Goal: Task Accomplishment & Management: Complete application form

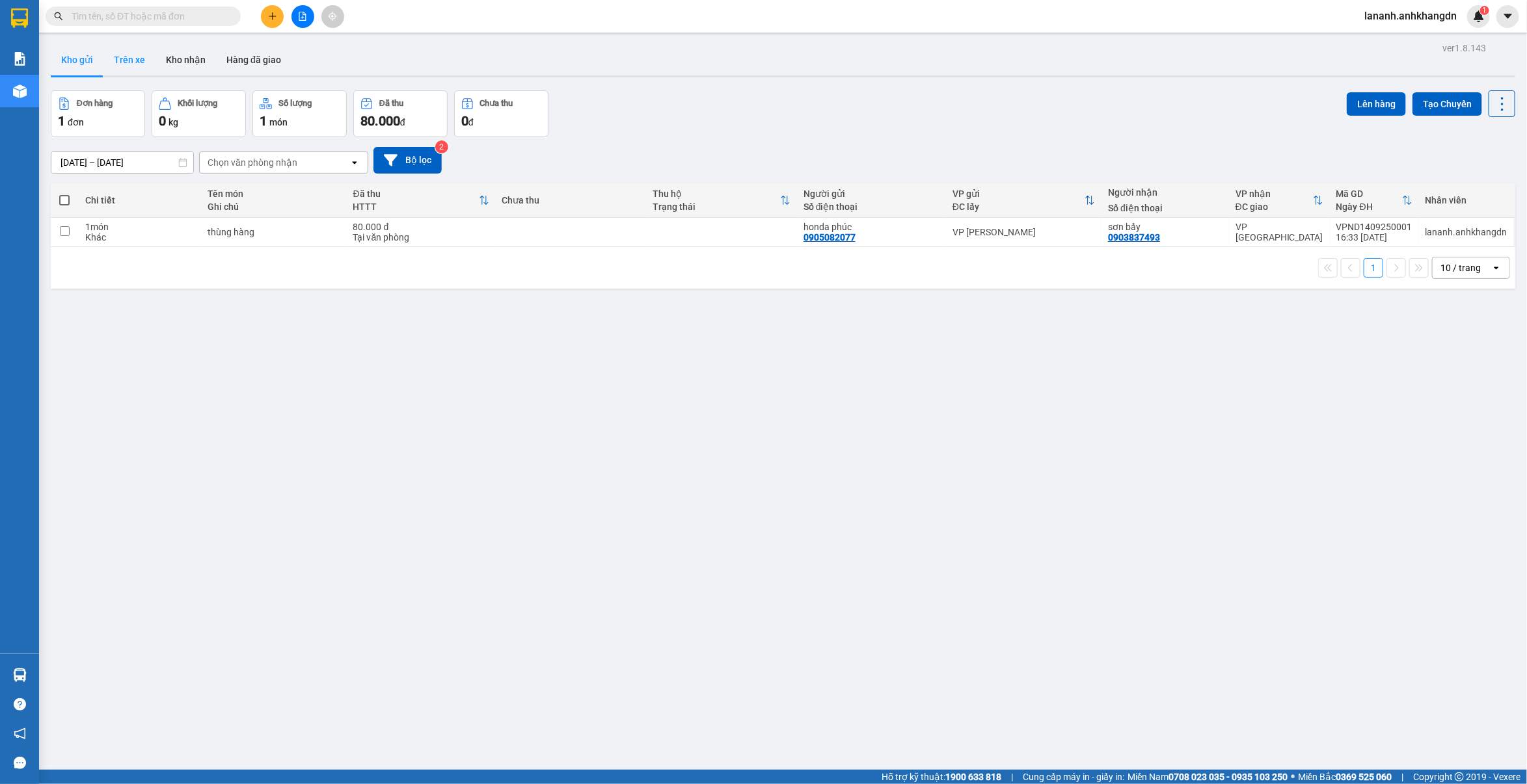
click at [141, 63] on button "Trên xe" at bounding box center [129, 60] width 52 height 31
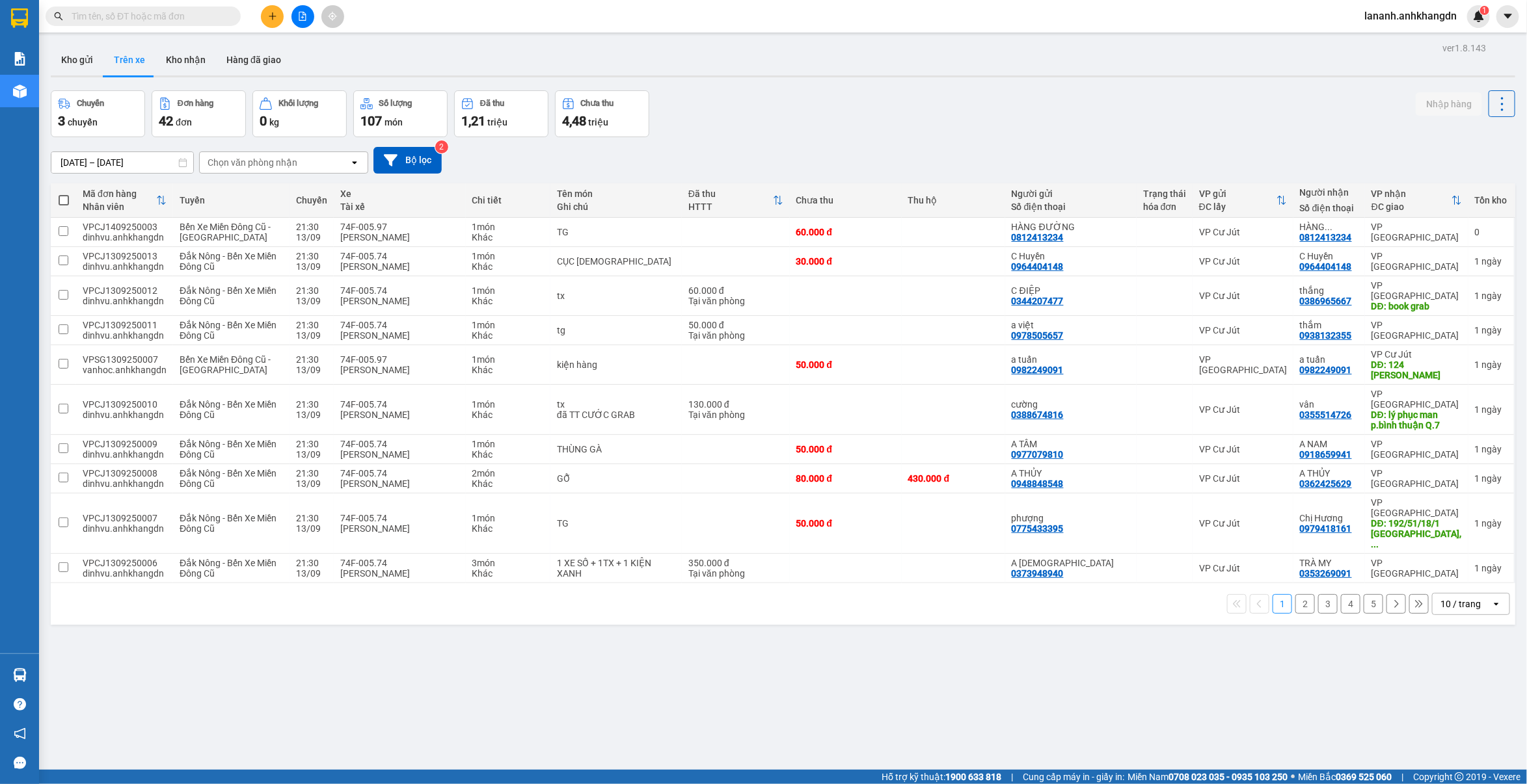
click at [1295, 594] on button "2" at bounding box center [1305, 604] width 20 height 20
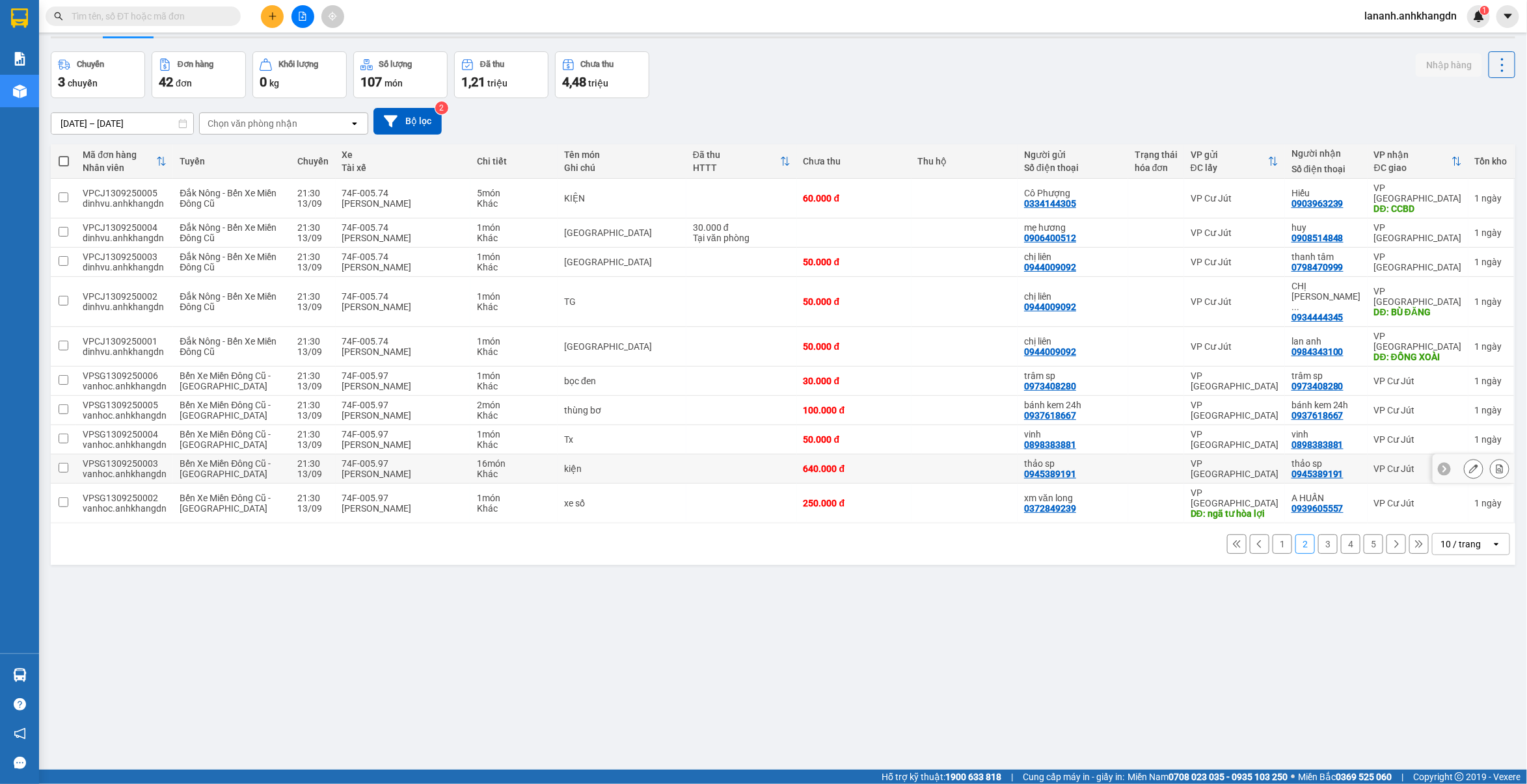
scroll to position [60, 0]
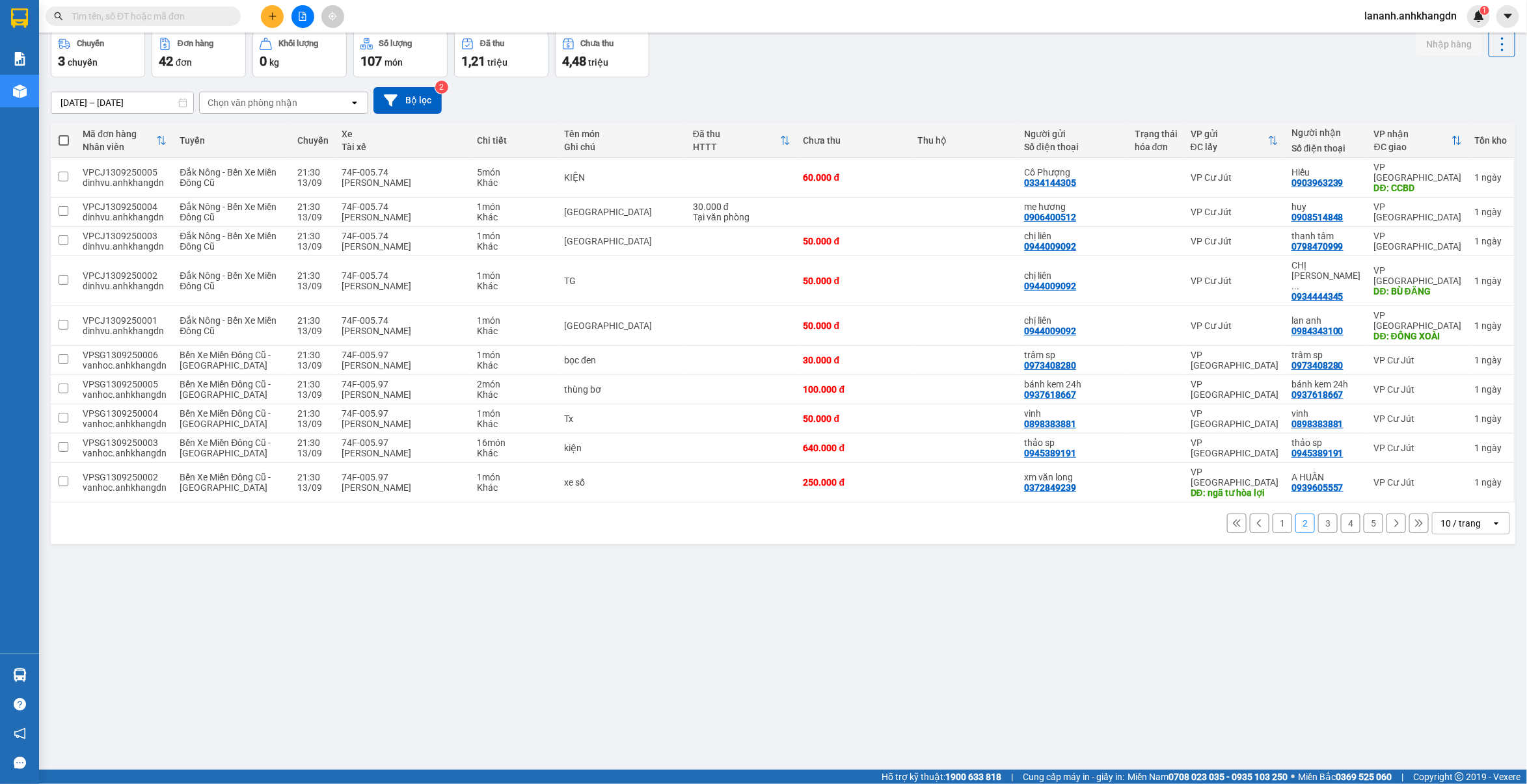
click at [1318, 514] on button "3" at bounding box center [1328, 524] width 20 height 20
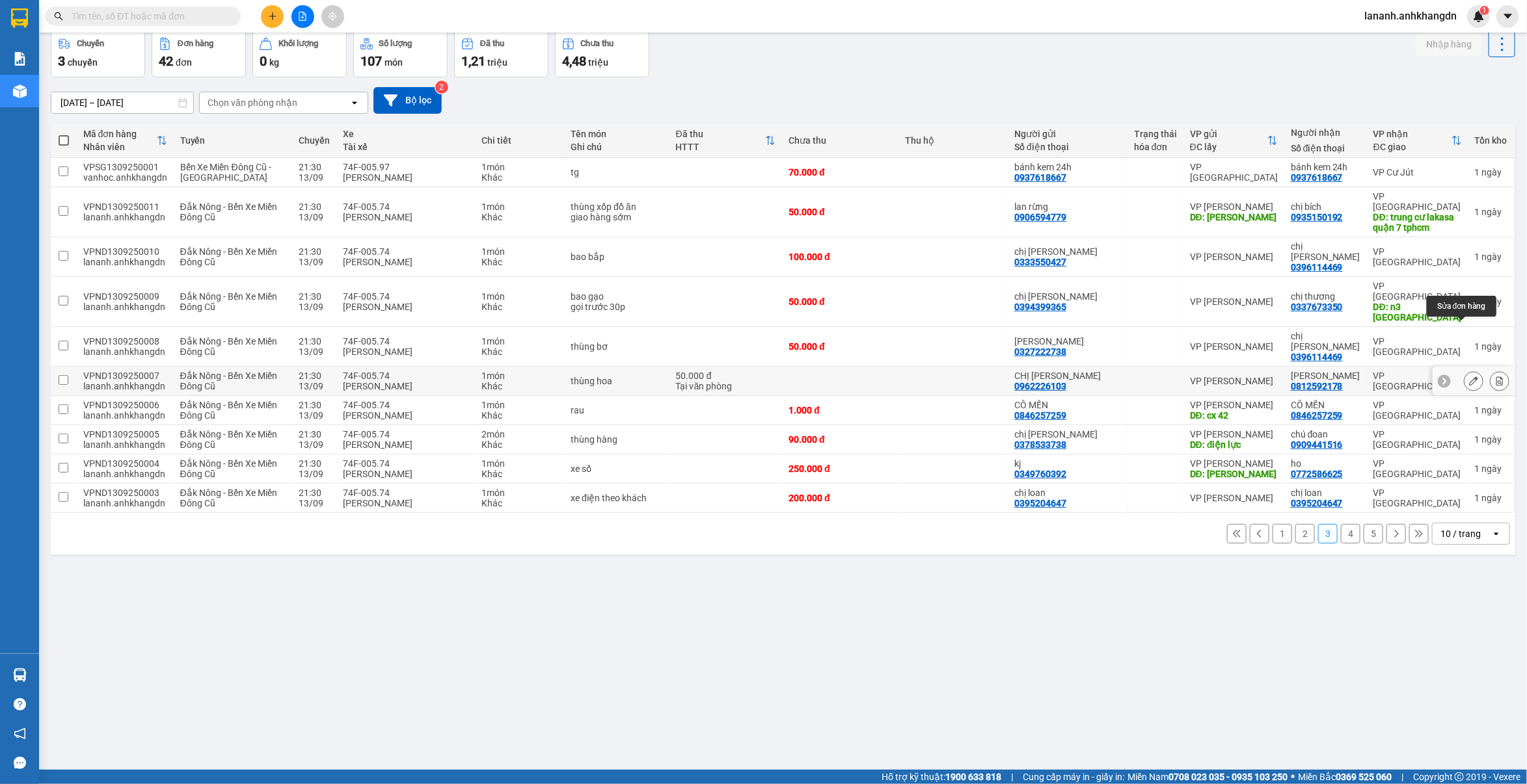
click at [1465, 370] on button at bounding box center [1474, 381] width 18 height 22
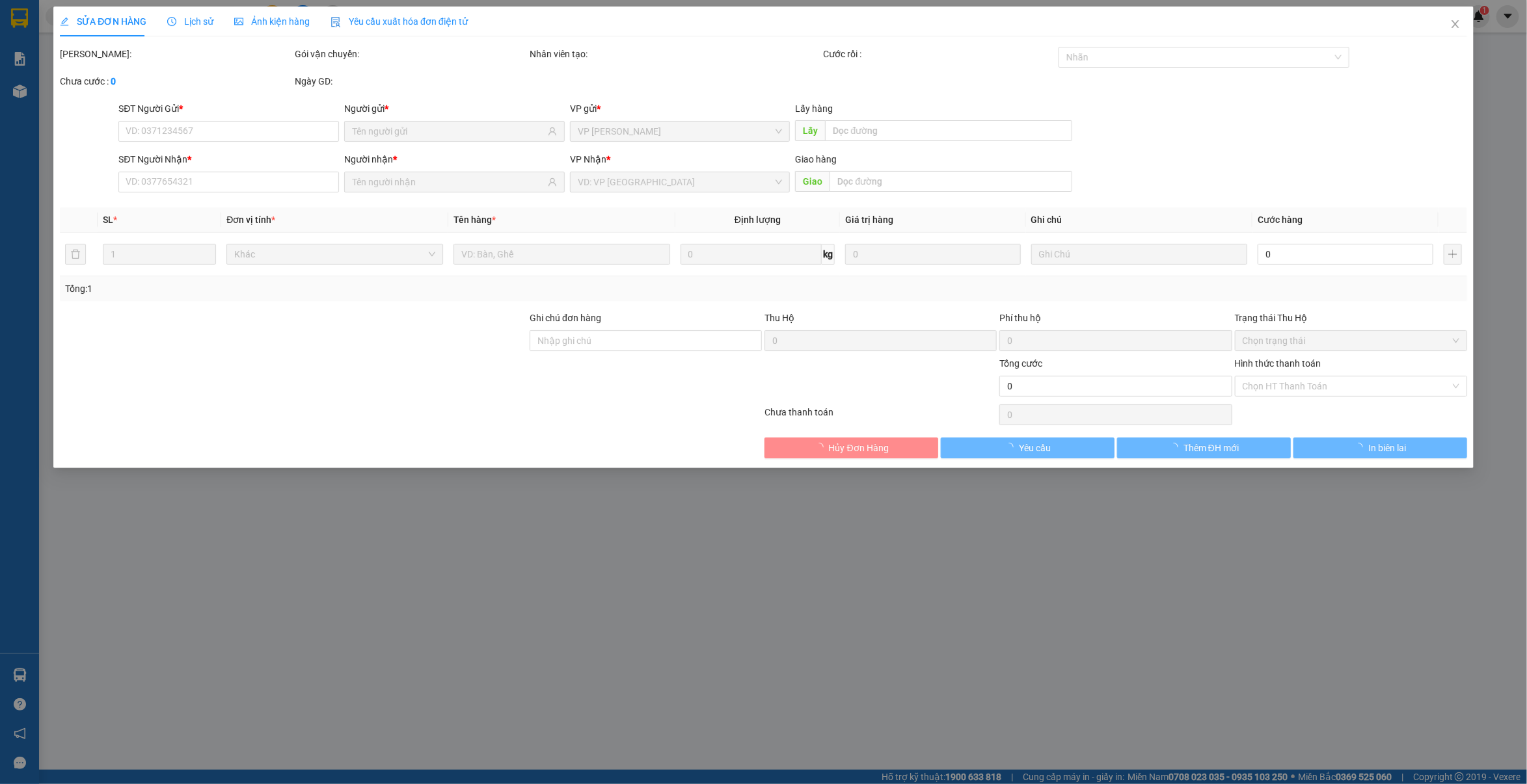
type input "0962226103"
type input "0812592178"
type input "50.000"
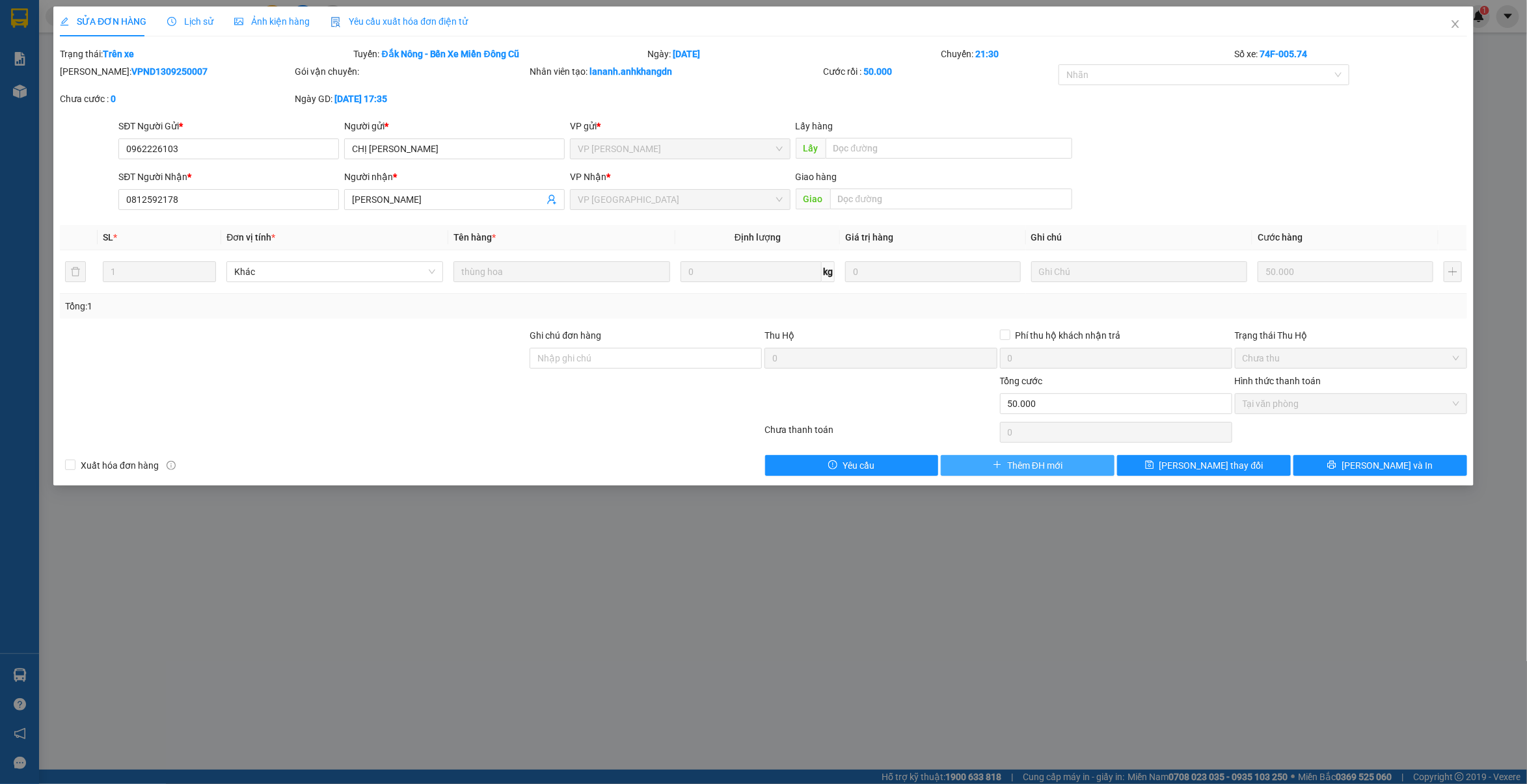
click at [1010, 469] on span "Thêm ĐH mới" at bounding box center [1034, 465] width 55 height 14
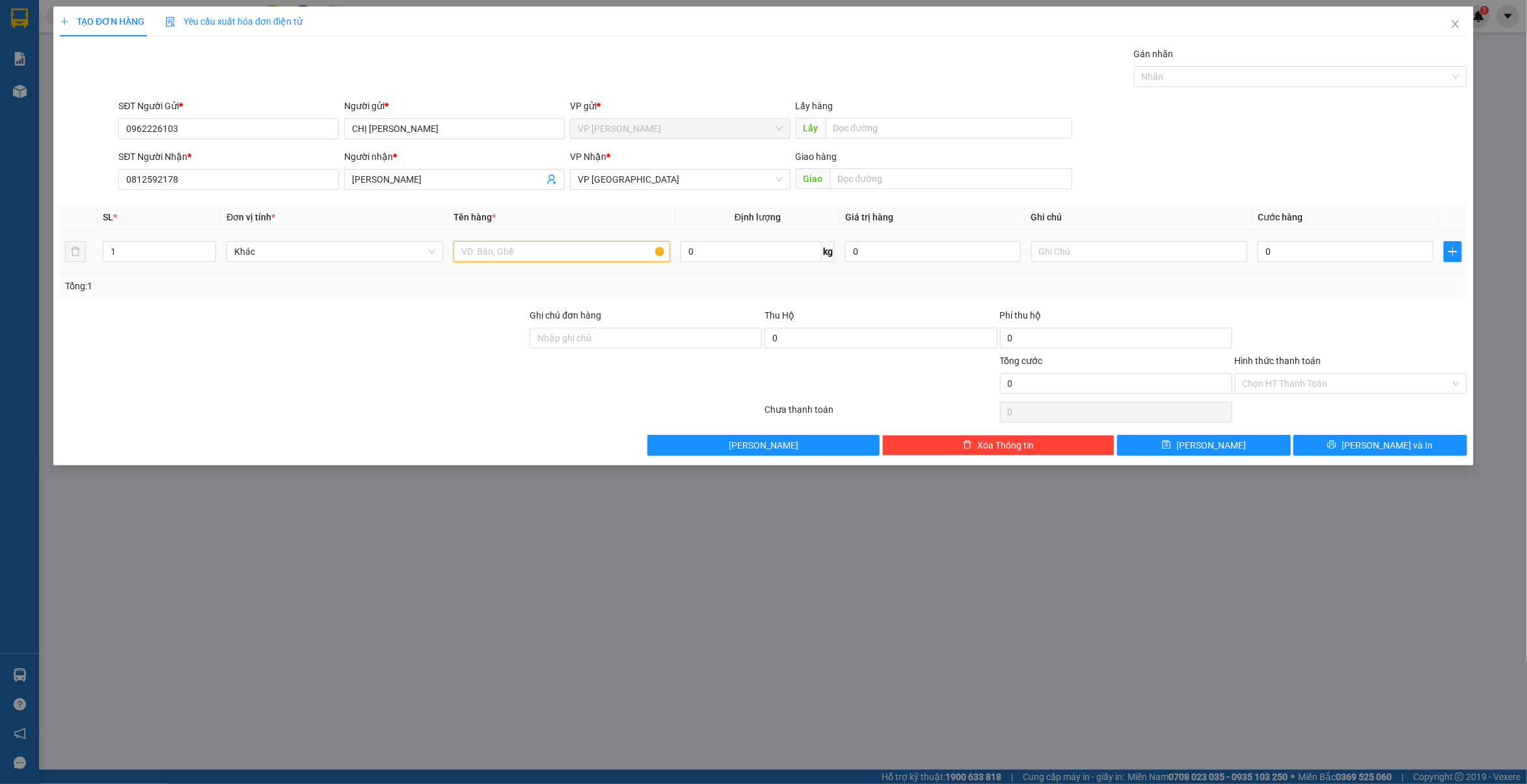
click at [566, 258] on input "text" at bounding box center [562, 252] width 217 height 21
type input "thùng hoa"
click at [1328, 252] on input "0" at bounding box center [1344, 252] width 175 height 21
type input "3"
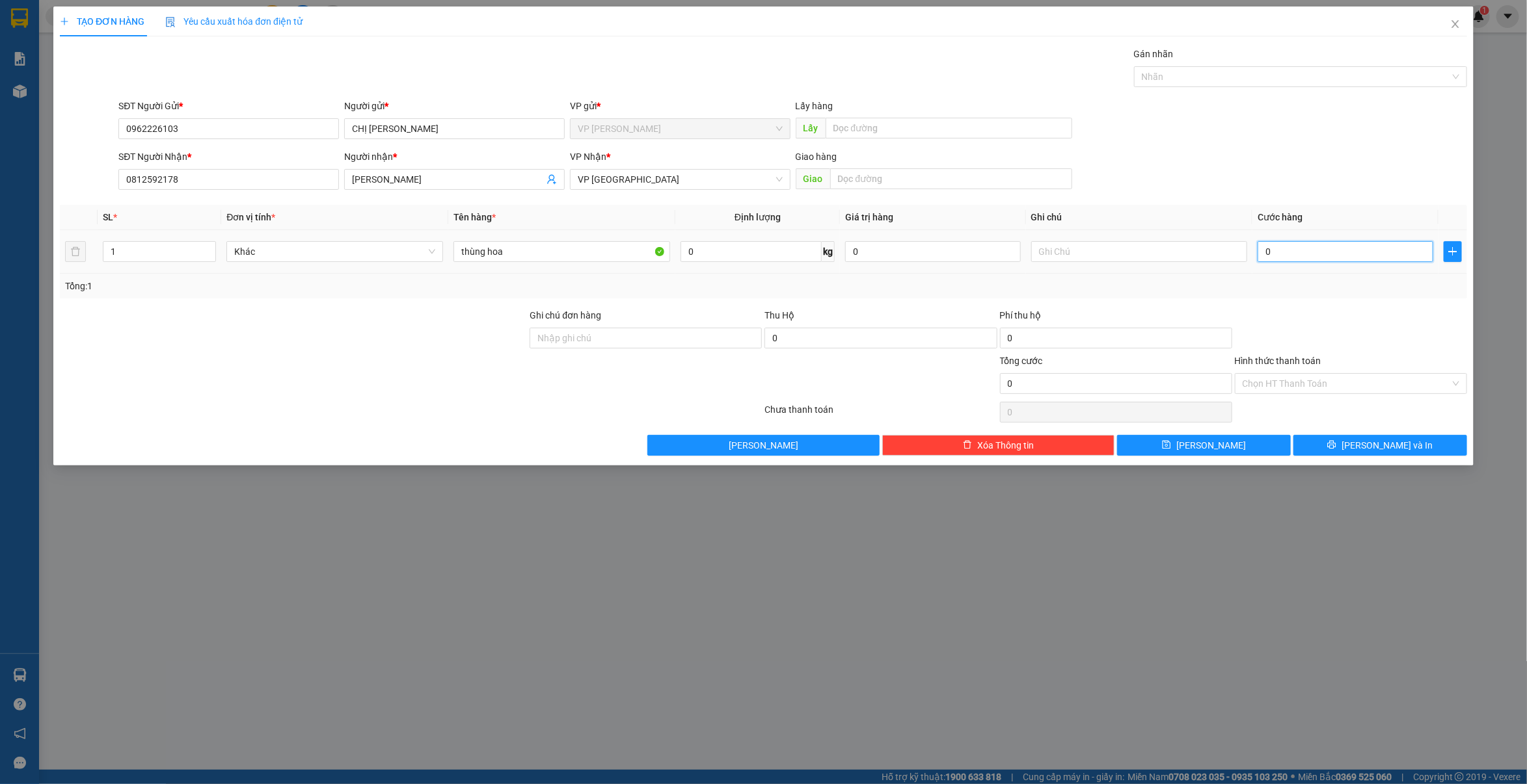
type input "3"
type input "30"
type input "300"
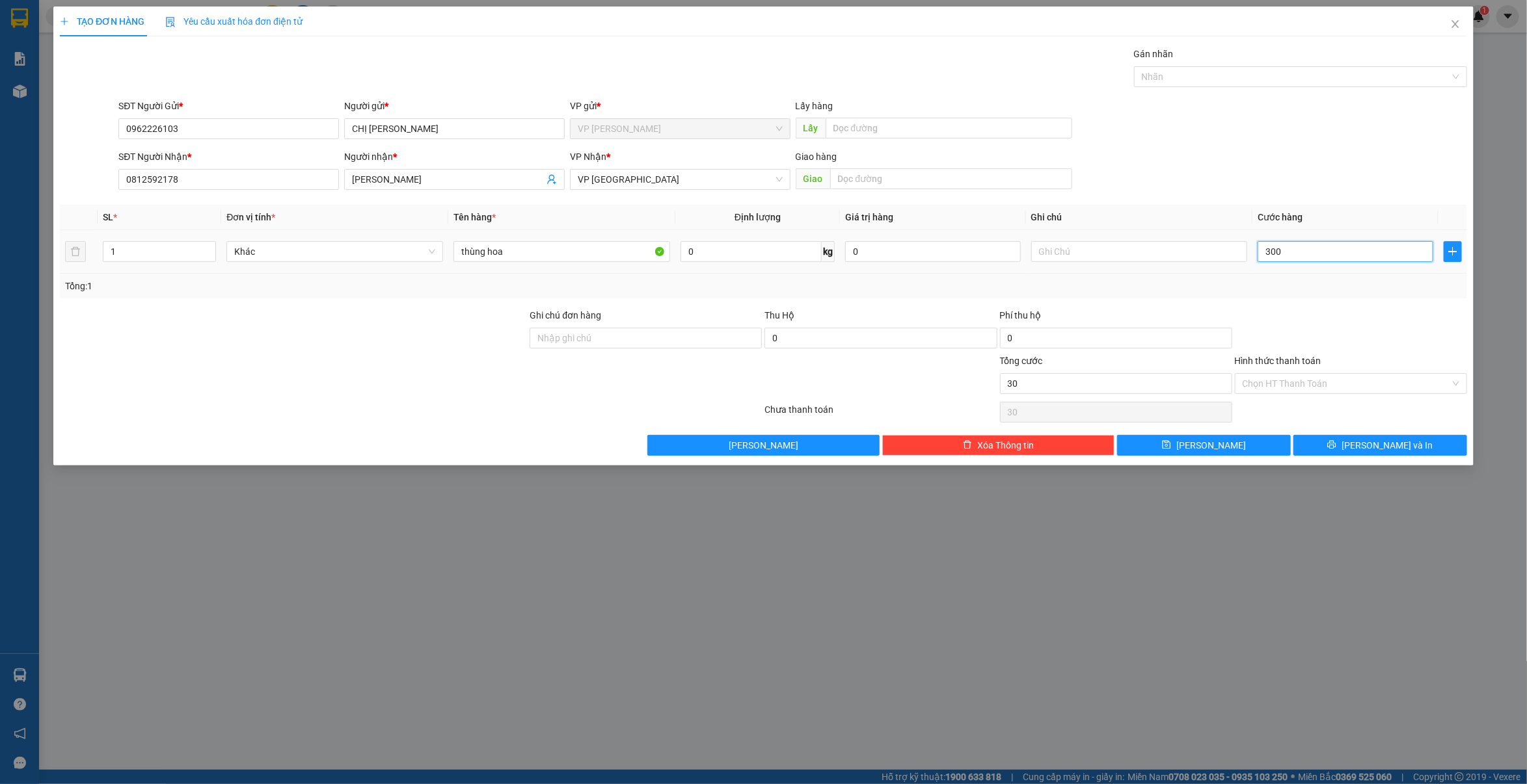
type input "300"
type input "3.000"
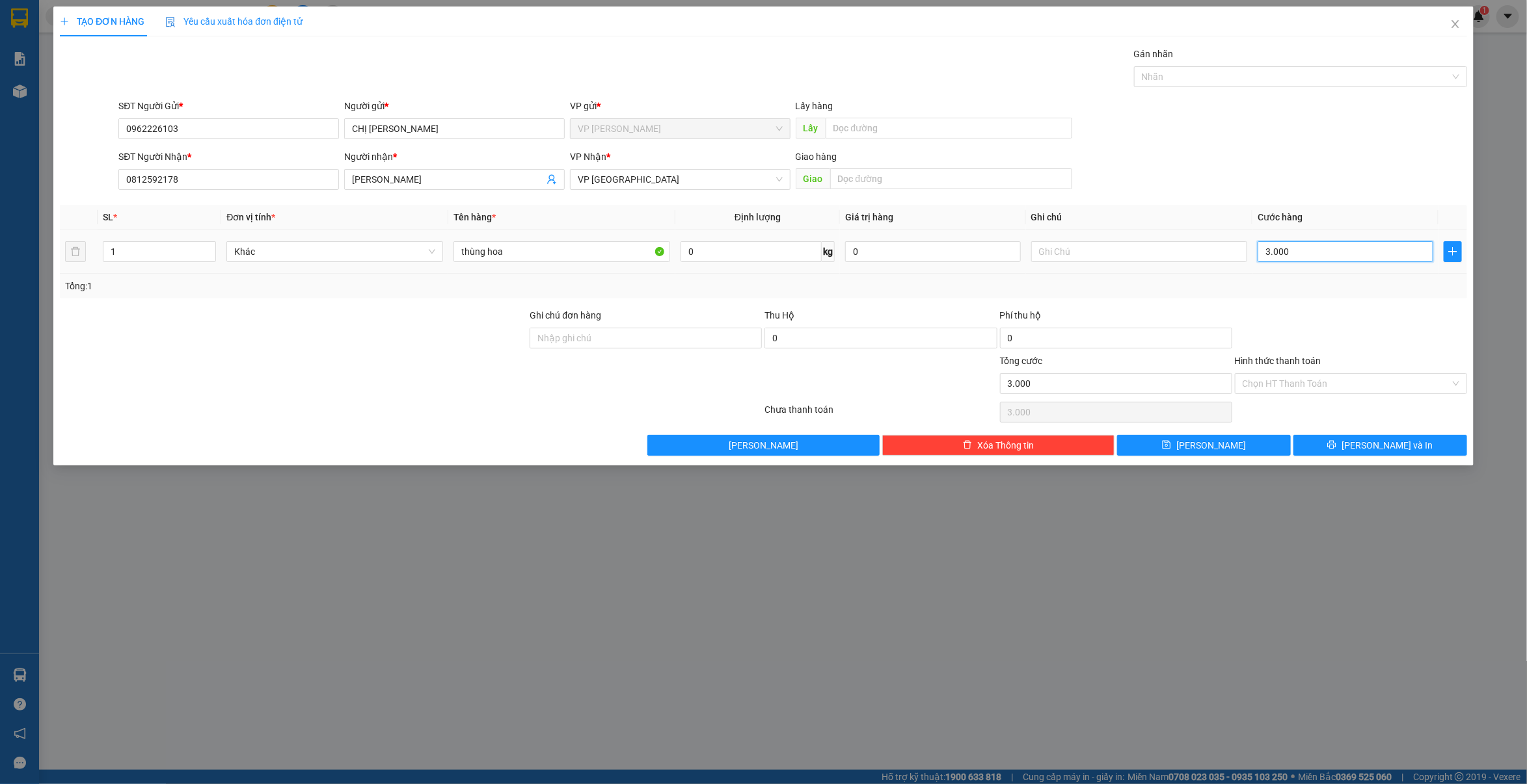
type input "30.000"
click at [1281, 389] on input "Hình thức thanh toán" at bounding box center [1347, 384] width 208 height 20
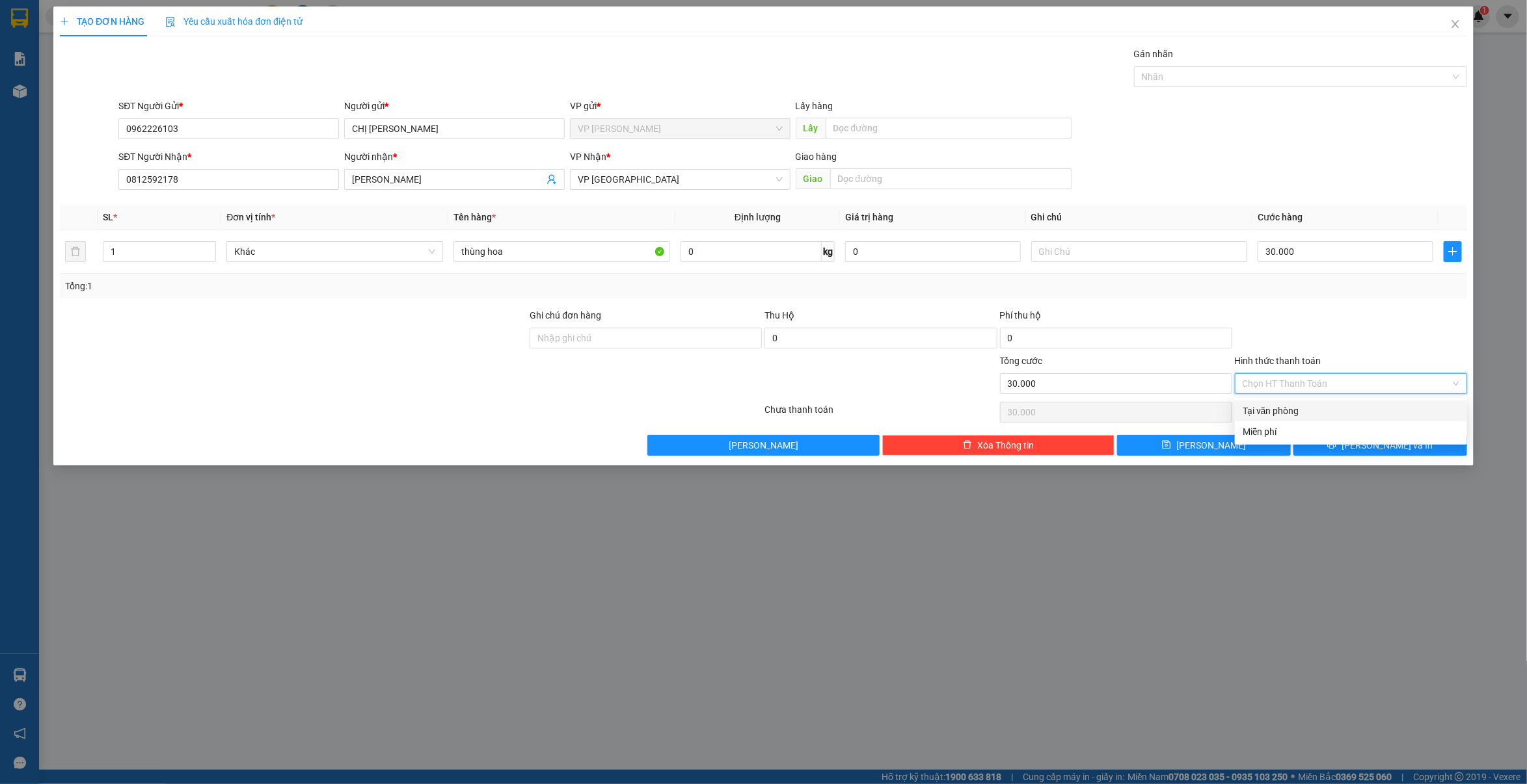
click at [1253, 408] on div "Tại văn phòng" at bounding box center [1351, 411] width 217 height 14
type input "0"
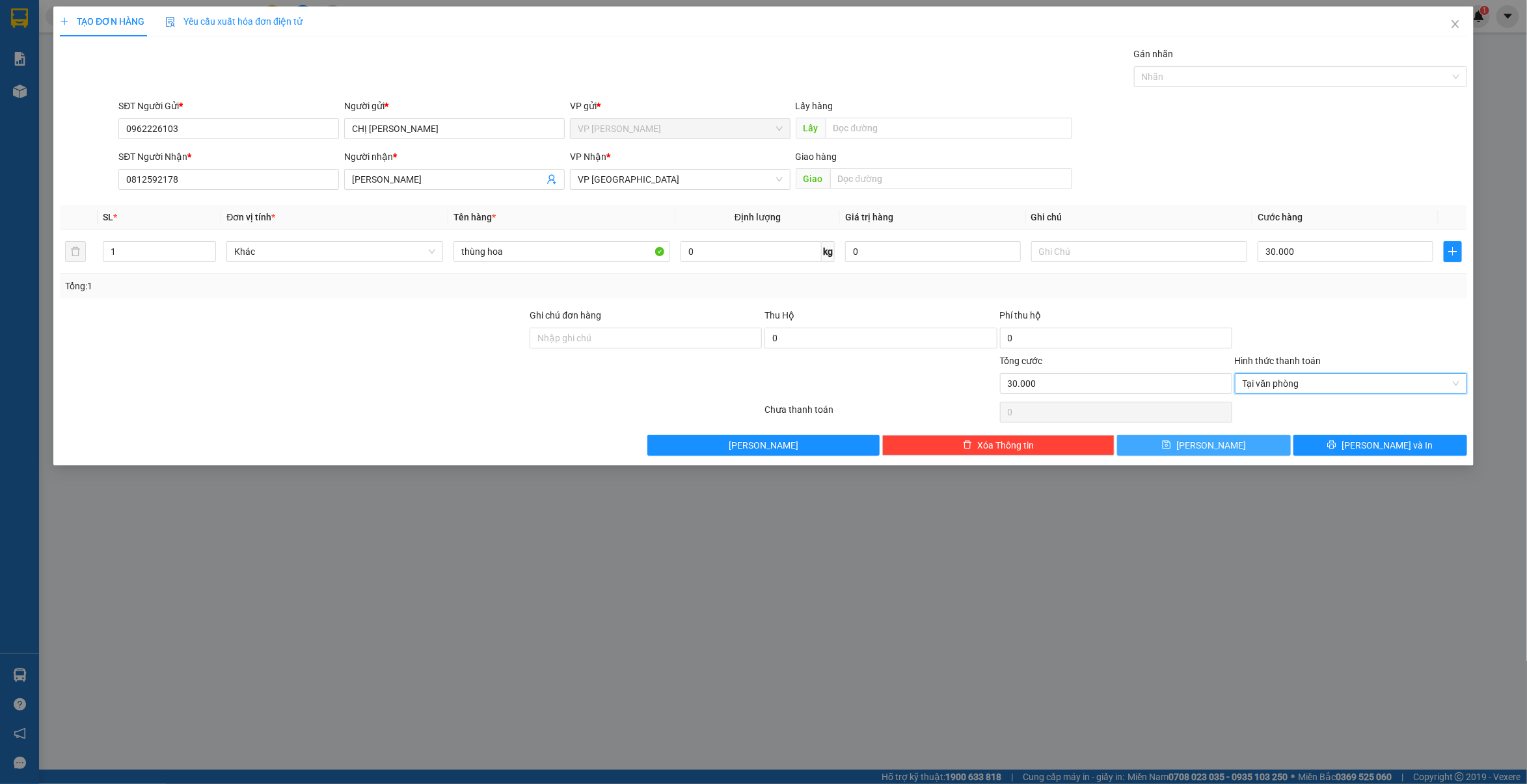
click at [1205, 442] on span "[PERSON_NAME]" at bounding box center [1210, 445] width 70 height 14
type input "0"
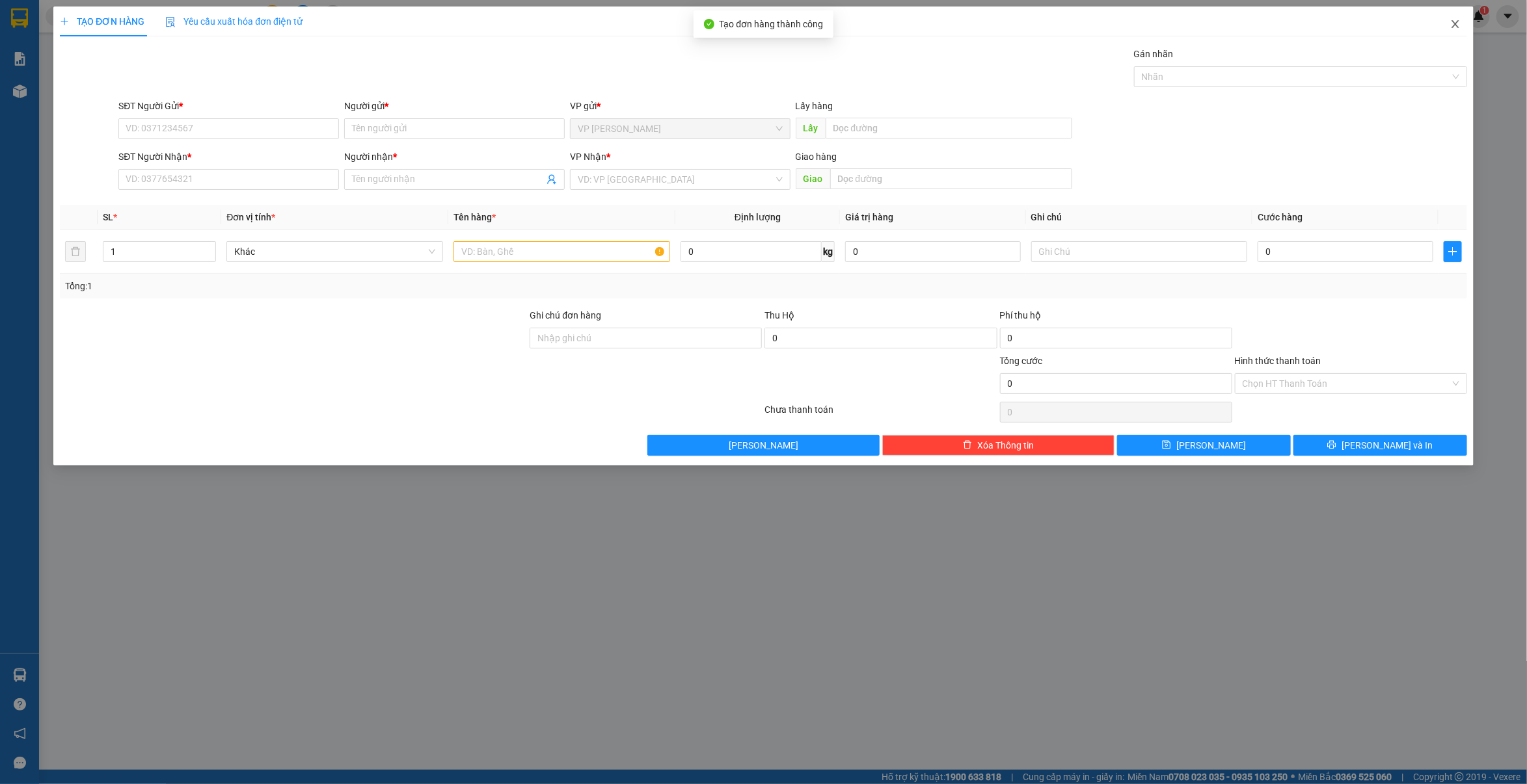
click at [1451, 23] on icon "close" at bounding box center [1455, 24] width 11 height 11
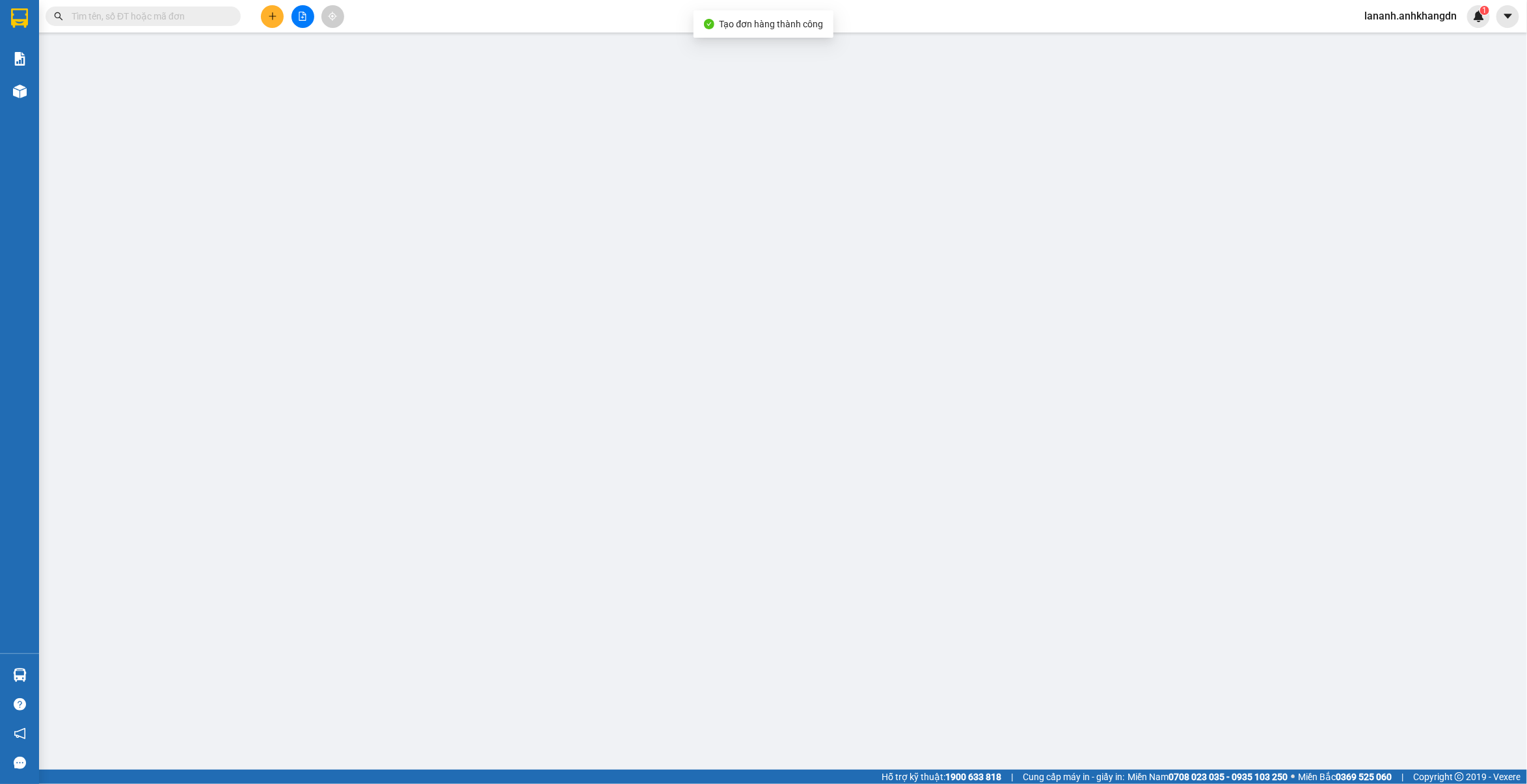
type input "0962226103"
type input "0812592178"
type input "50.000"
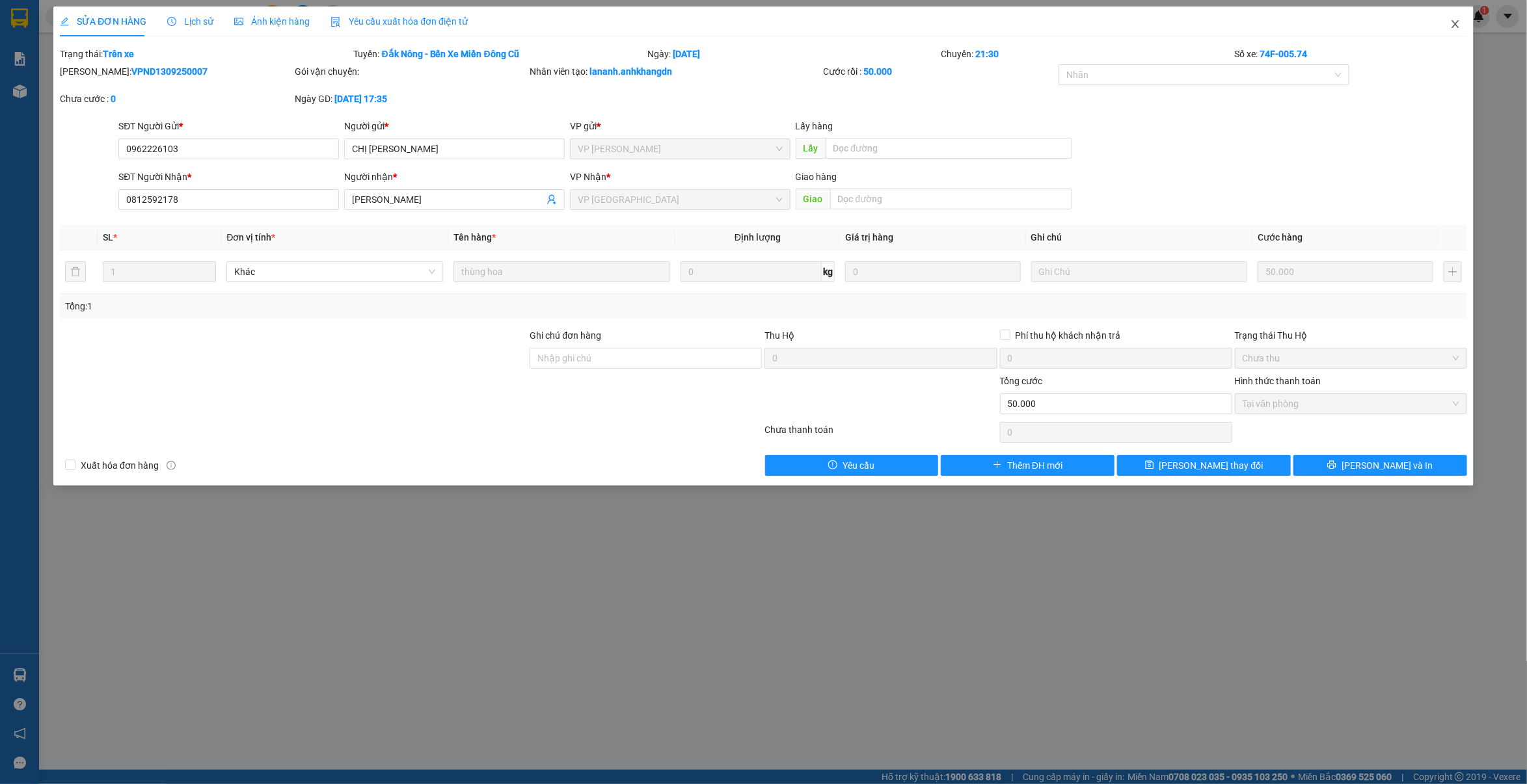
click at [1446, 23] on span "Close" at bounding box center [1455, 25] width 37 height 36
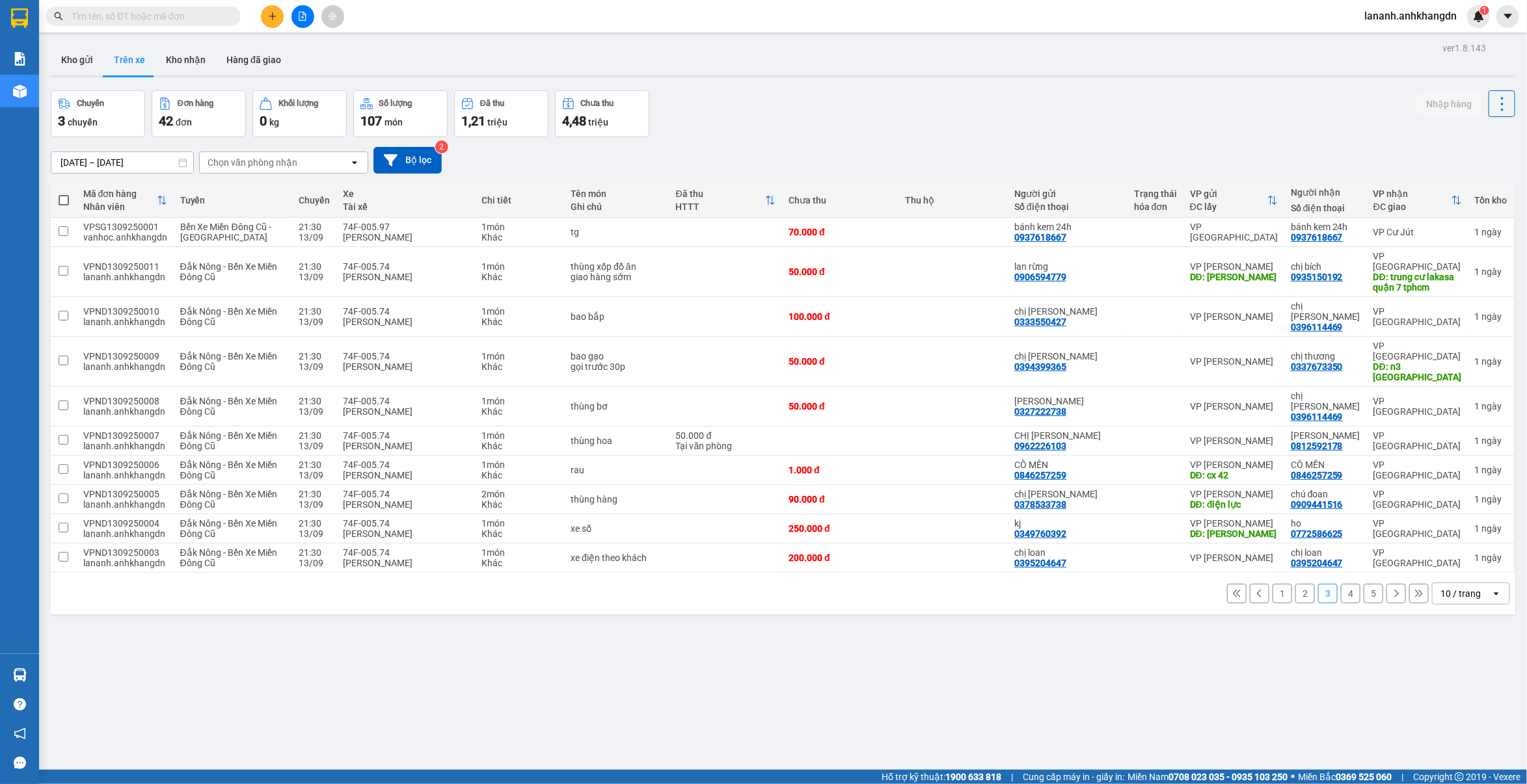
click at [280, 25] on div at bounding box center [302, 16] width 98 height 22
click at [279, 20] on button at bounding box center [272, 16] width 22 height 22
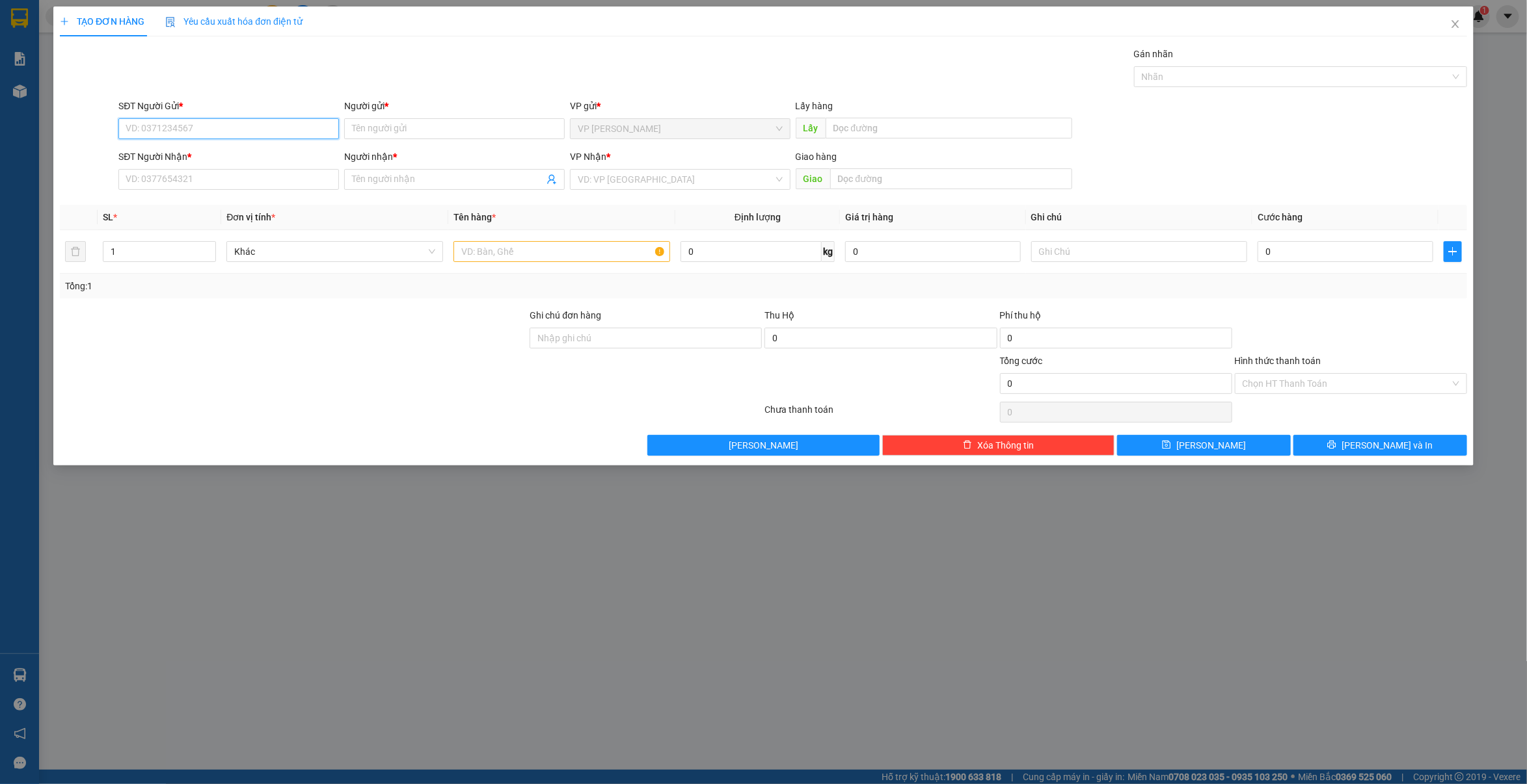
click at [267, 134] on input "SĐT Người Gửi *" at bounding box center [229, 129] width 220 height 21
click at [289, 157] on div "0868767299 - [PERSON_NAME]" at bounding box center [229, 155] width 205 height 14
type input "0868767299"
type input "[PERSON_NAME]"
type input "0868767299"
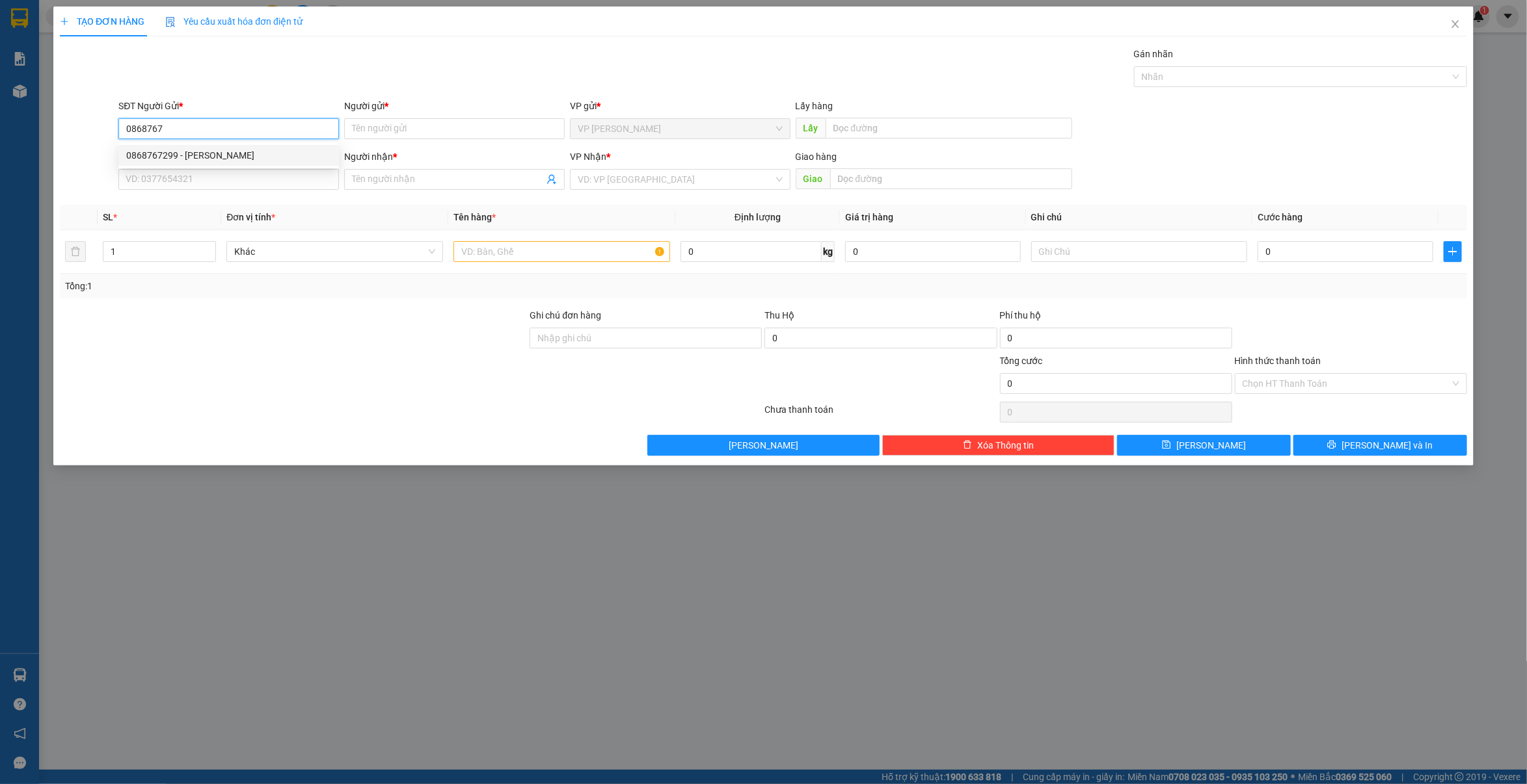
type input "[PERSON_NAME]"
type input "cổng xanh"
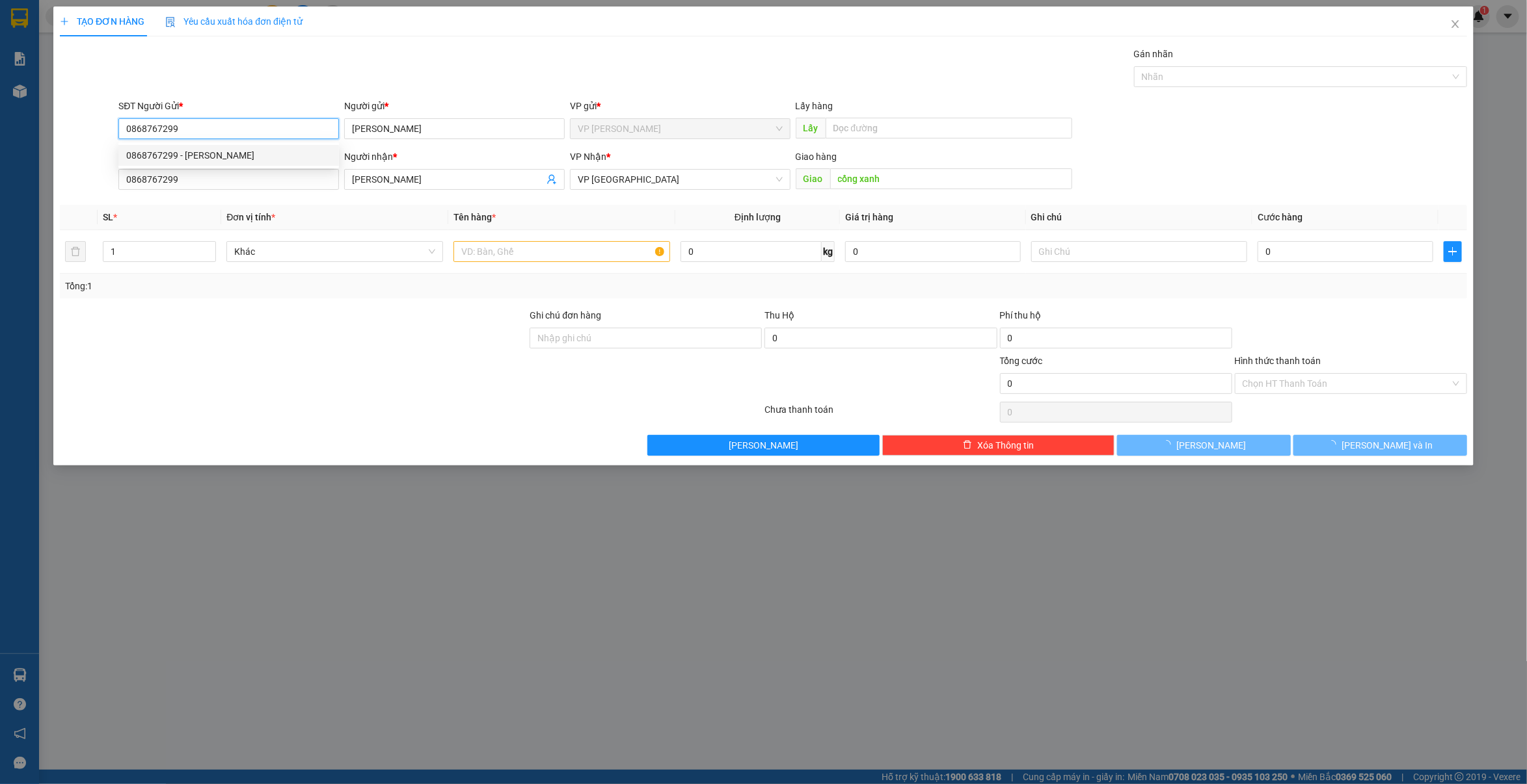
type input "170.000"
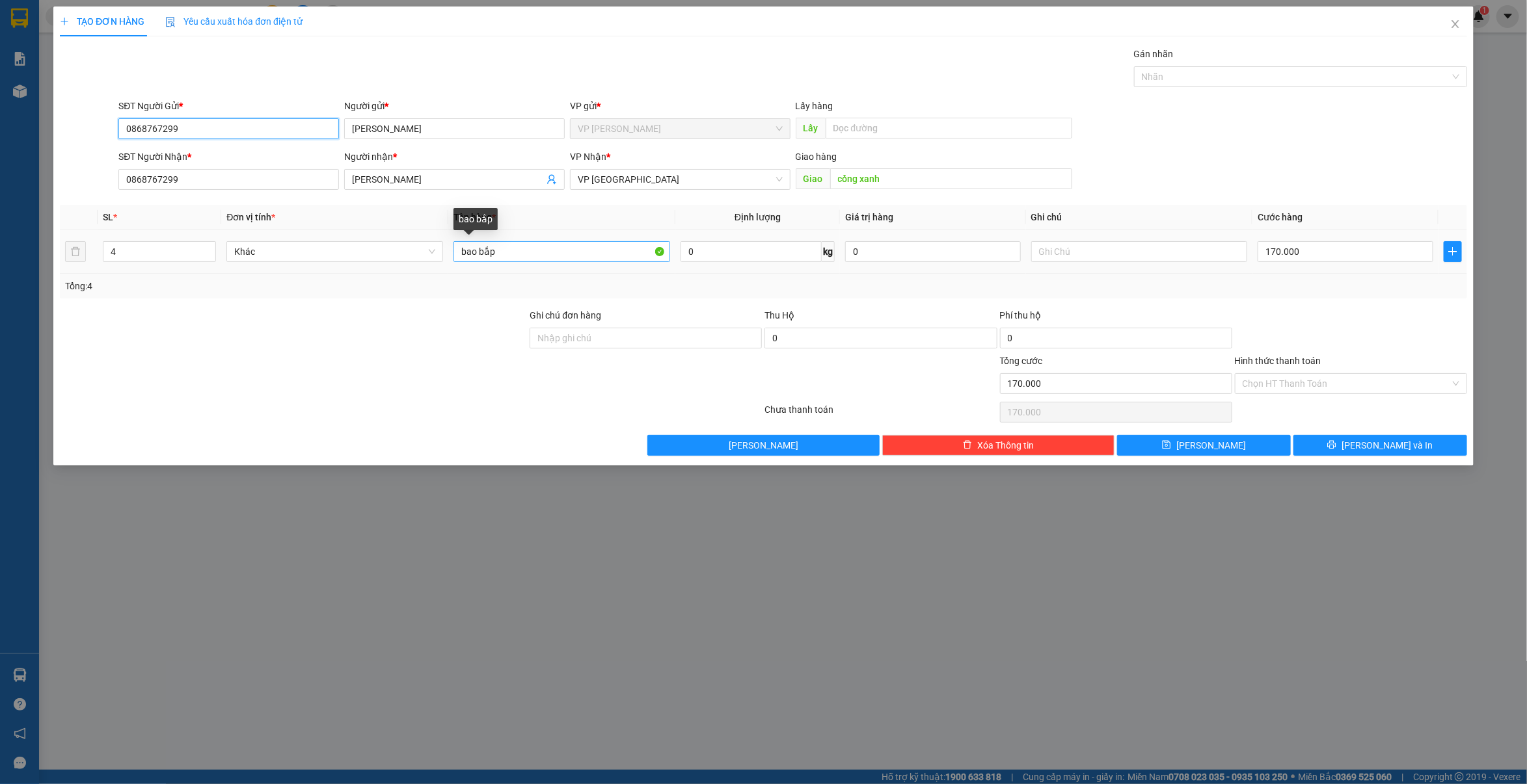
type input "0868767299"
drag, startPoint x: 557, startPoint y: 259, endPoint x: 329, endPoint y: 274, distance: 228.5
click at [331, 274] on tr "4 Khác bao bắp 0 kg 0 170.000" at bounding box center [763, 252] width 1407 height 44
type input "thùng sầu"
drag, startPoint x: 154, startPoint y: 258, endPoint x: -11, endPoint y: 277, distance: 166.1
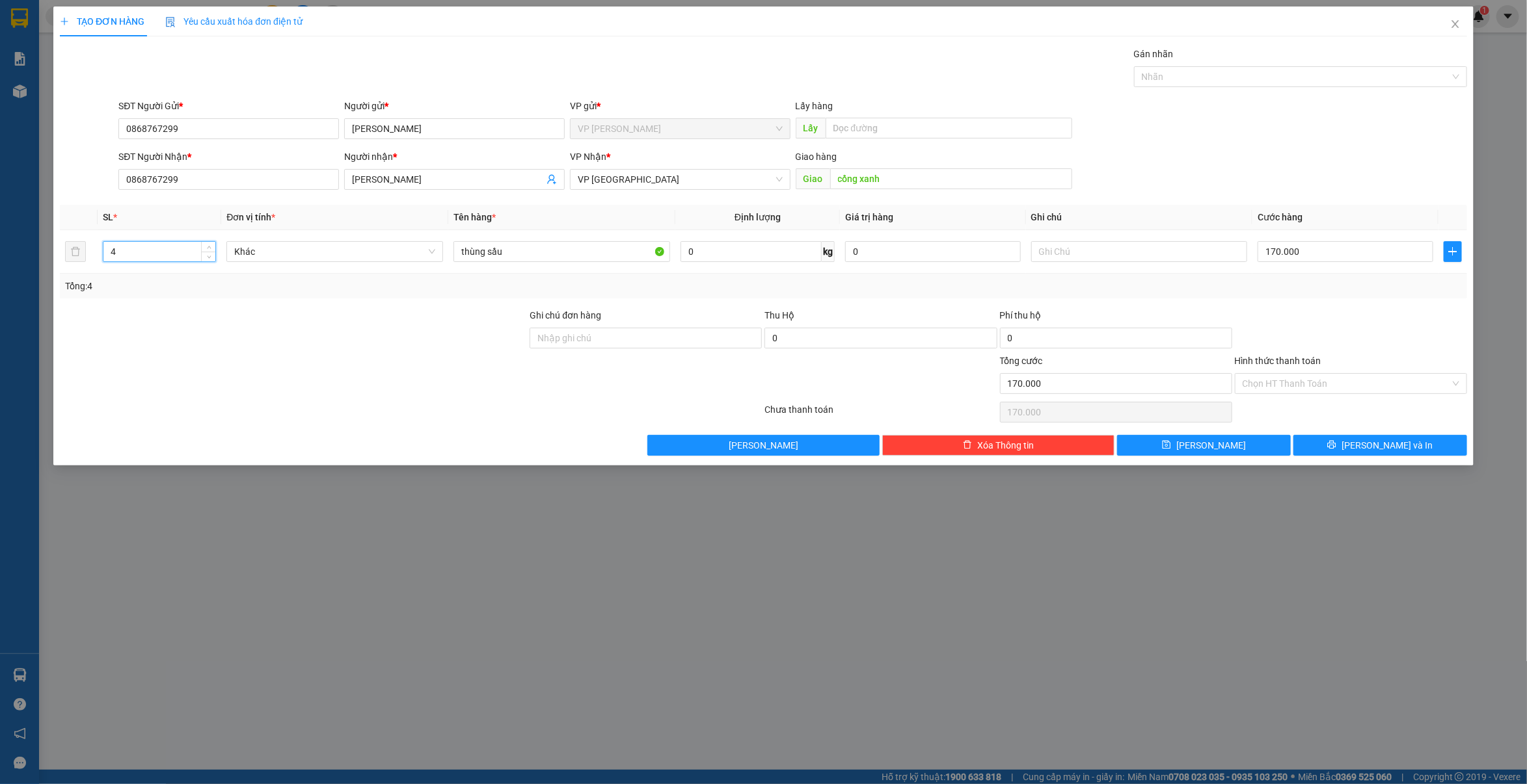
click at [0, 277] on html "Kết quả tìm kiếm ( 0 ) Bộ lọc No Data lananh.anhkhangdn 1 Báo cáo Báo cáo dòng …" at bounding box center [763, 392] width 1527 height 784
type input "2"
click at [1330, 262] on input "170.000" at bounding box center [1344, 252] width 175 height 21
type input "2"
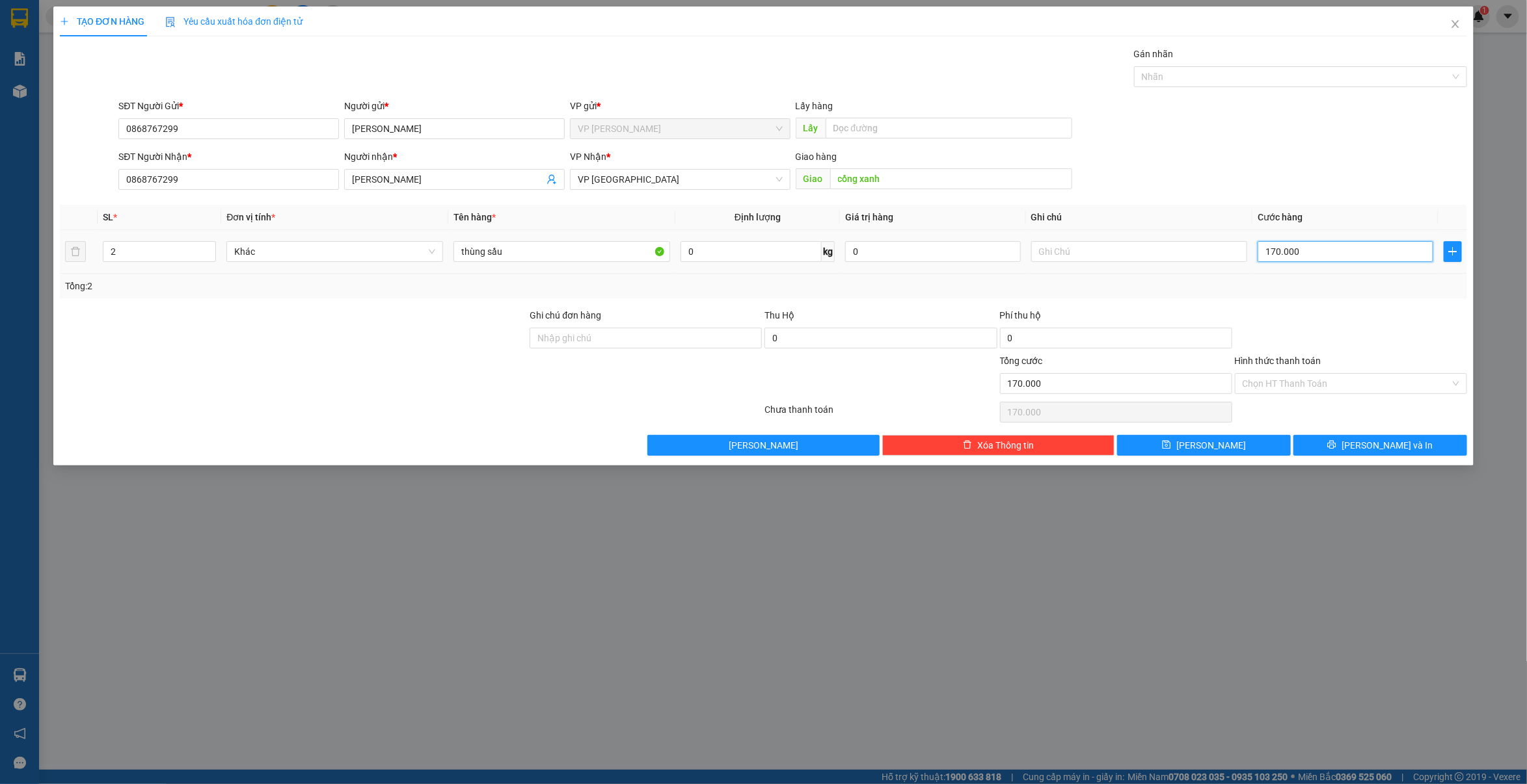
type input "2"
type input "20"
type input "200"
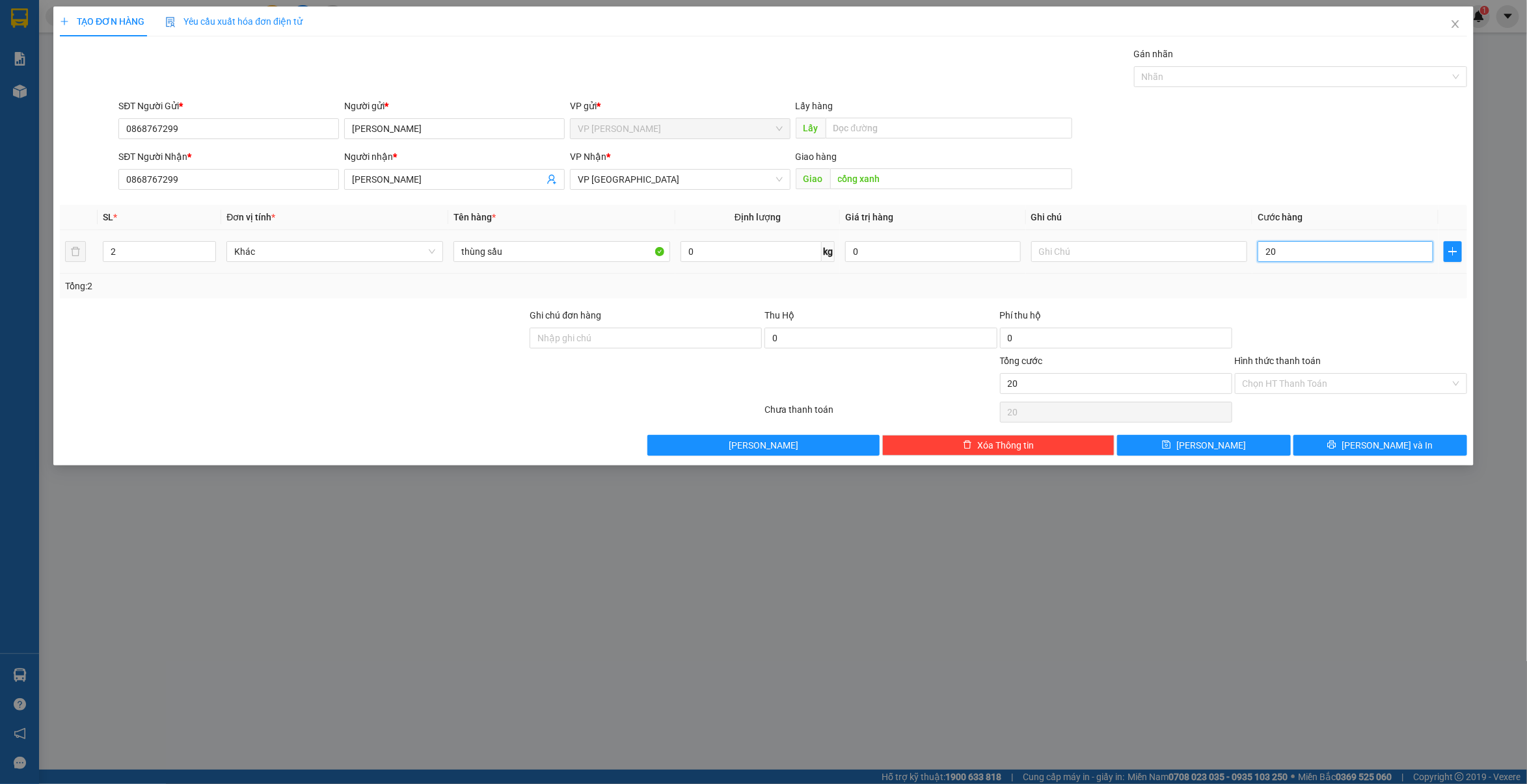
type input "200"
type input "2.000"
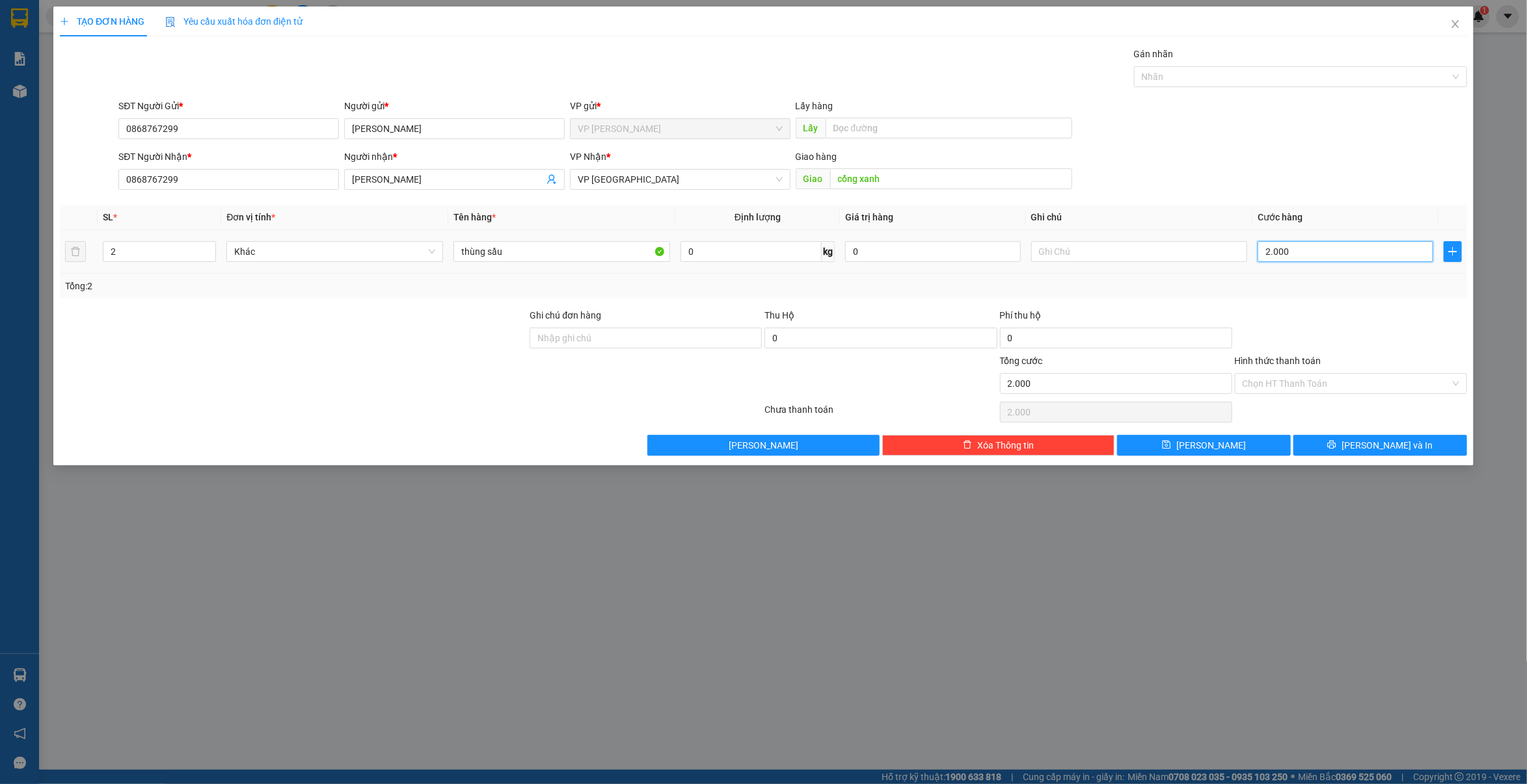
type input "20.000"
type input "200.000"
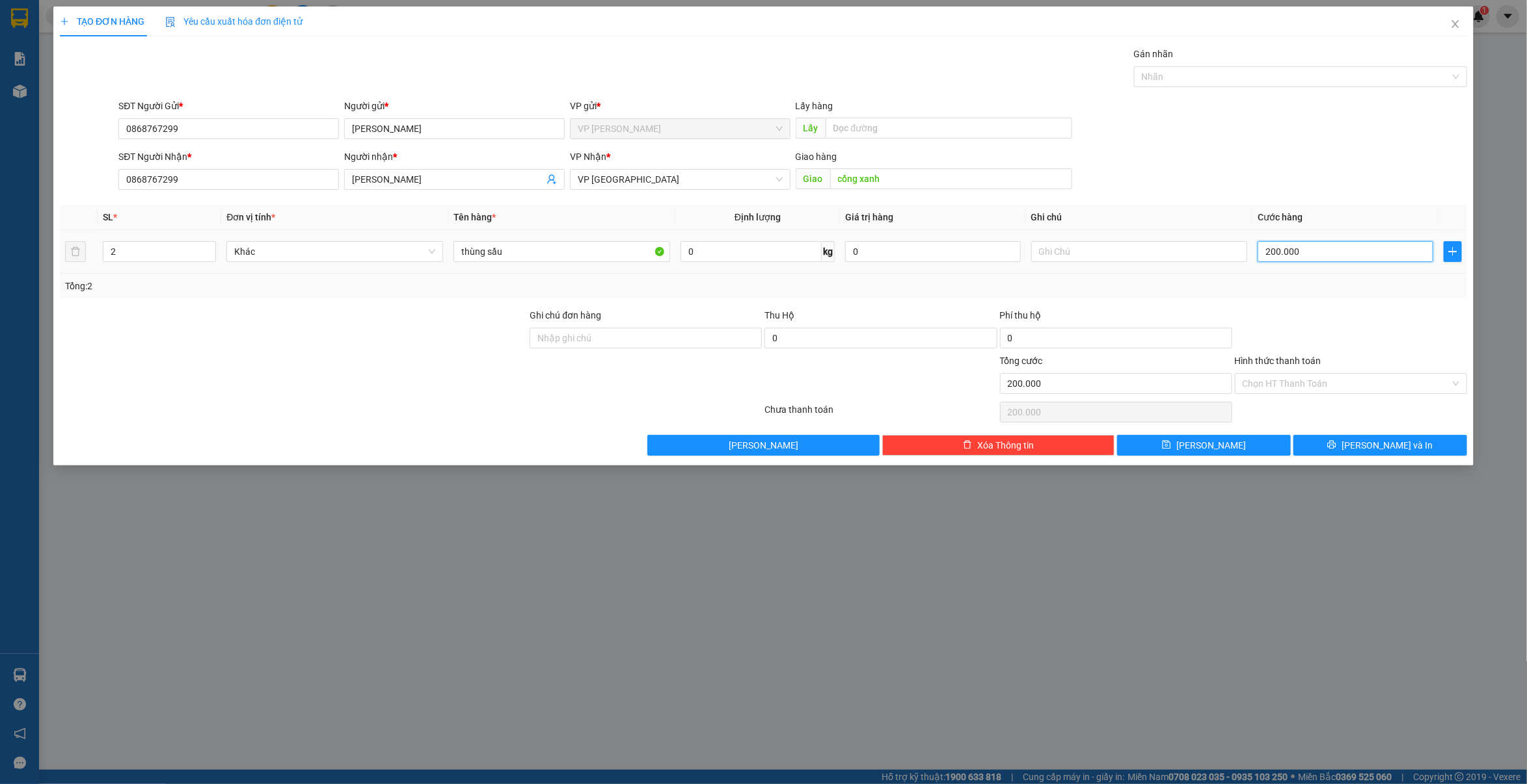
type input "200.000"
drag, startPoint x: 1267, startPoint y: 241, endPoint x: 1406, endPoint y: 420, distance: 226.6
click at [1410, 420] on div "Chọn HT Thanh Toán" at bounding box center [1351, 412] width 234 height 26
click at [1305, 383] on input "Hình thức thanh toán" at bounding box center [1347, 384] width 208 height 20
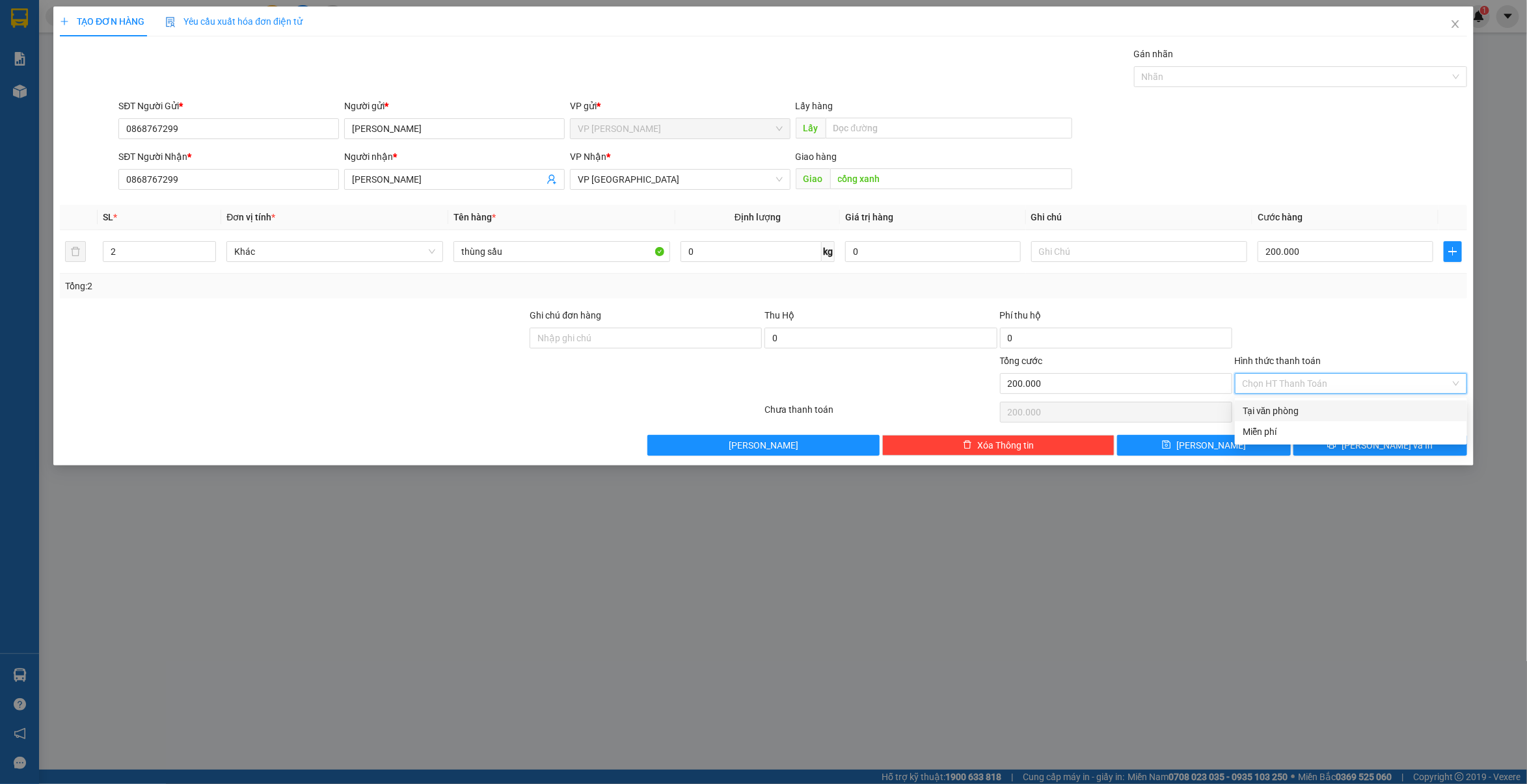
click at [1289, 408] on div "Tại văn phòng" at bounding box center [1351, 411] width 217 height 14
type input "0"
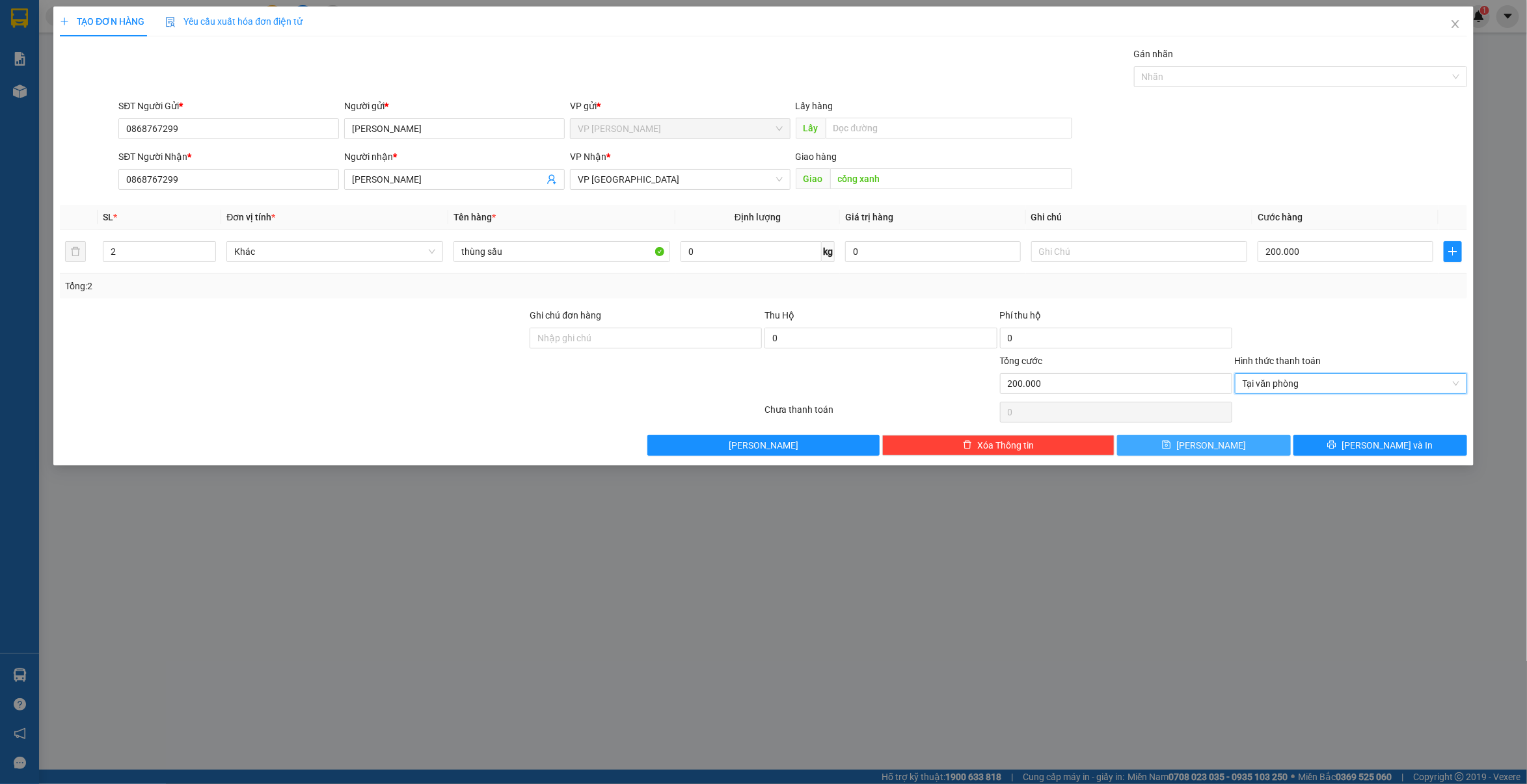
click at [1171, 442] on icon "save" at bounding box center [1166, 444] width 9 height 9
type input "0"
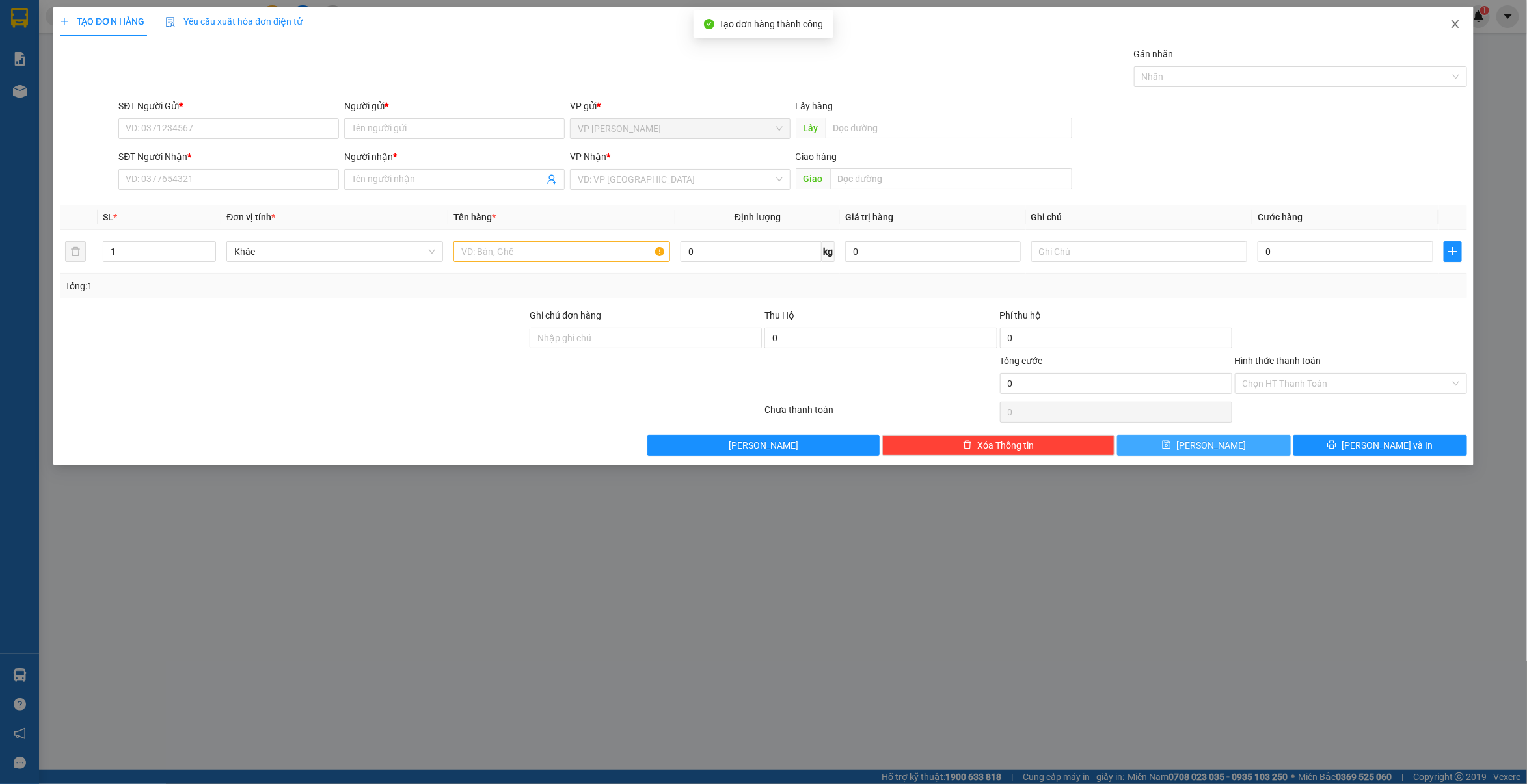
click at [1457, 26] on icon "close" at bounding box center [1455, 24] width 7 height 8
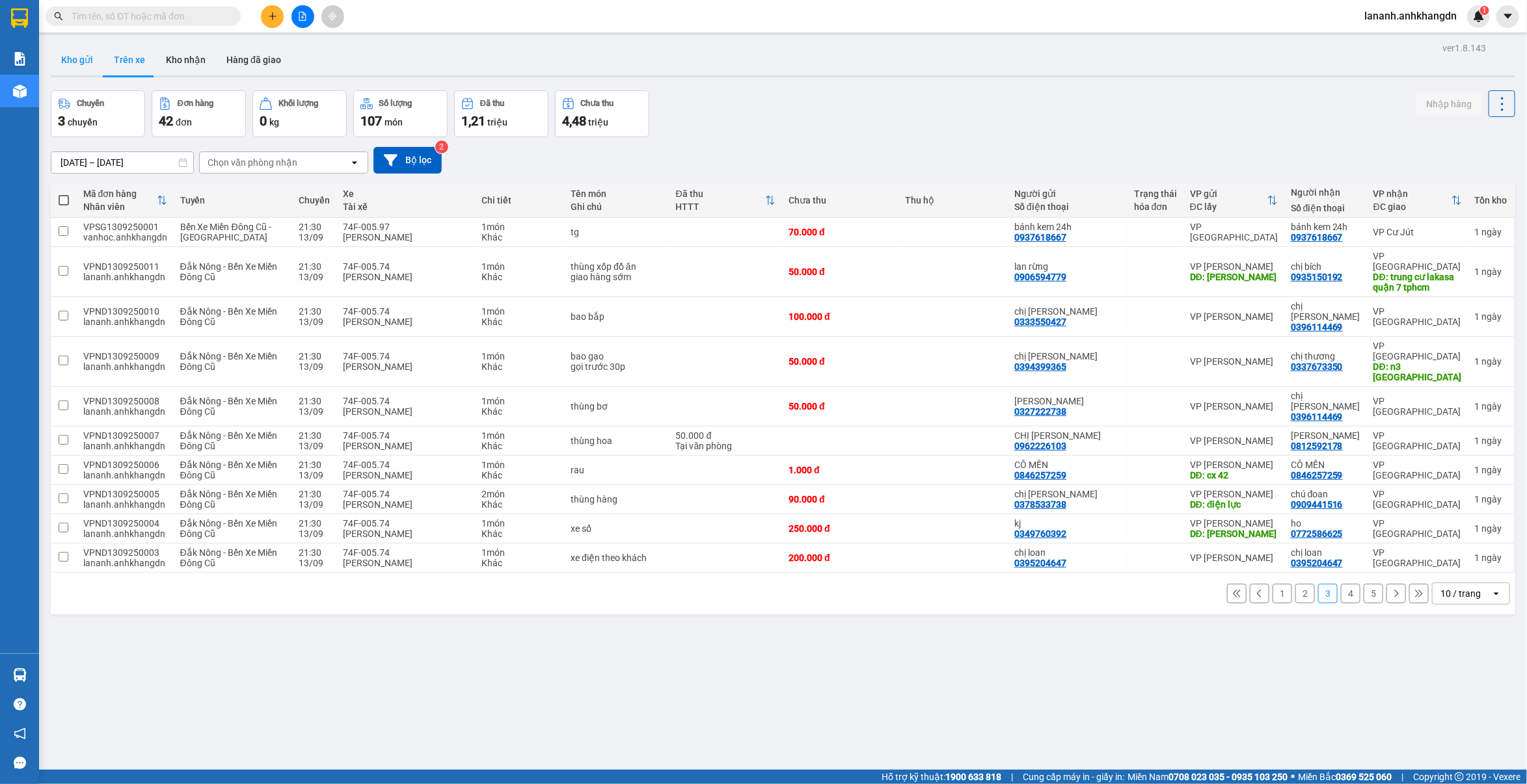
click at [96, 50] on button "Kho gửi" at bounding box center [77, 60] width 53 height 31
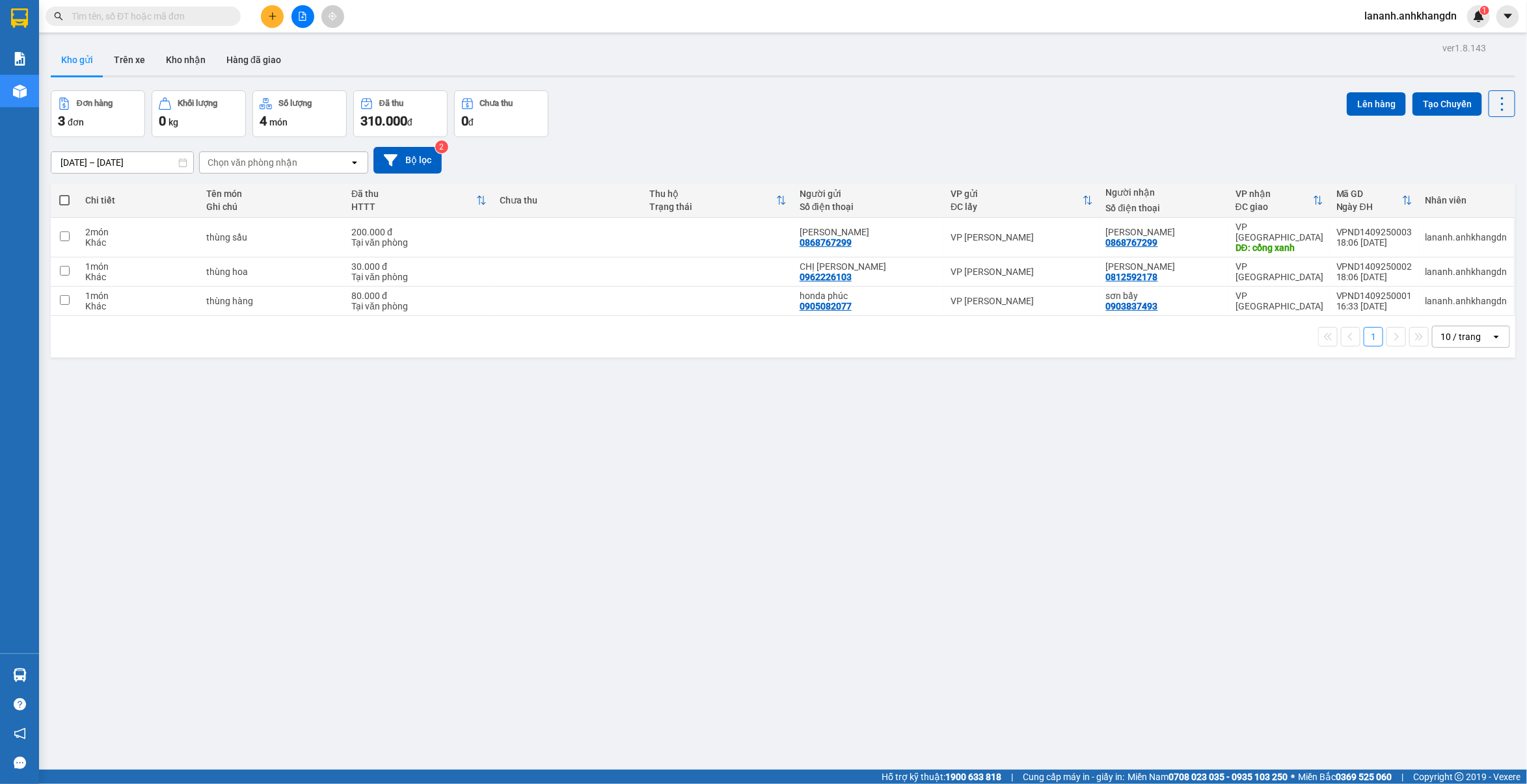
click at [68, 200] on span at bounding box center [64, 200] width 11 height 11
click at [65, 194] on input "checkbox" at bounding box center [65, 194] width 0 height 0
checkbox input "true"
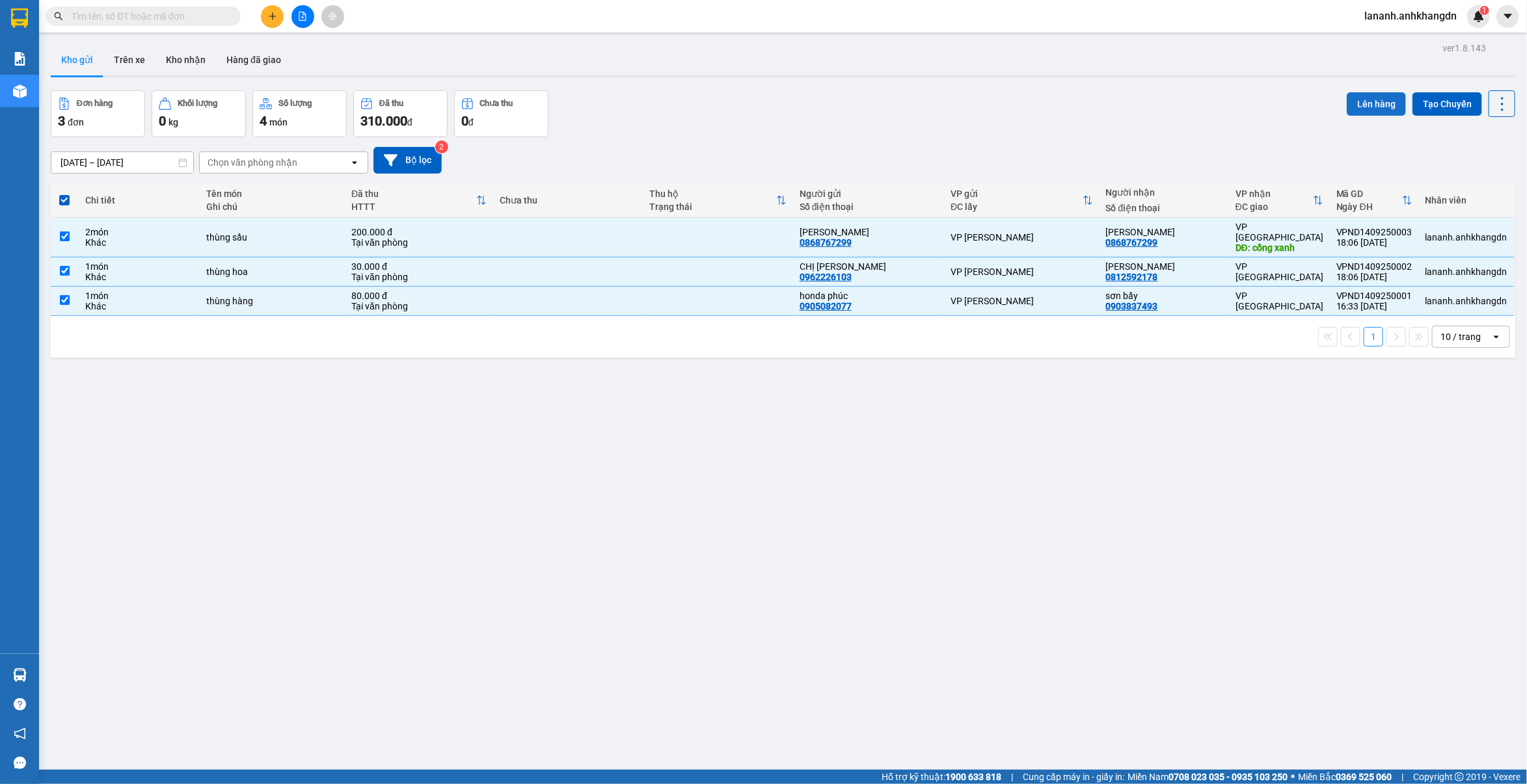
click at [1359, 94] on button "Lên hàng" at bounding box center [1376, 104] width 59 height 23
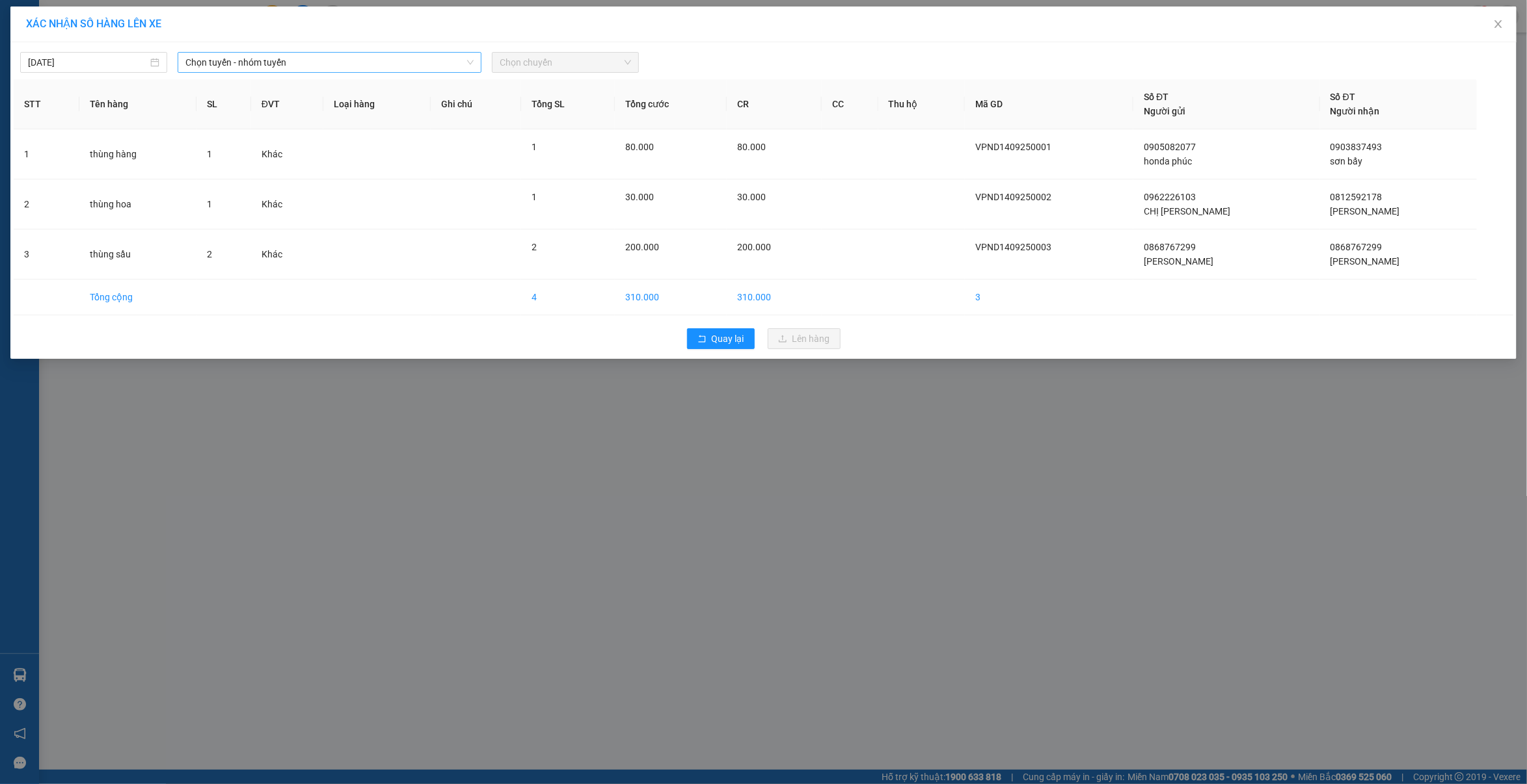
click at [215, 68] on span "Chọn tuyến - nhóm tuyến" at bounding box center [329, 62] width 289 height 20
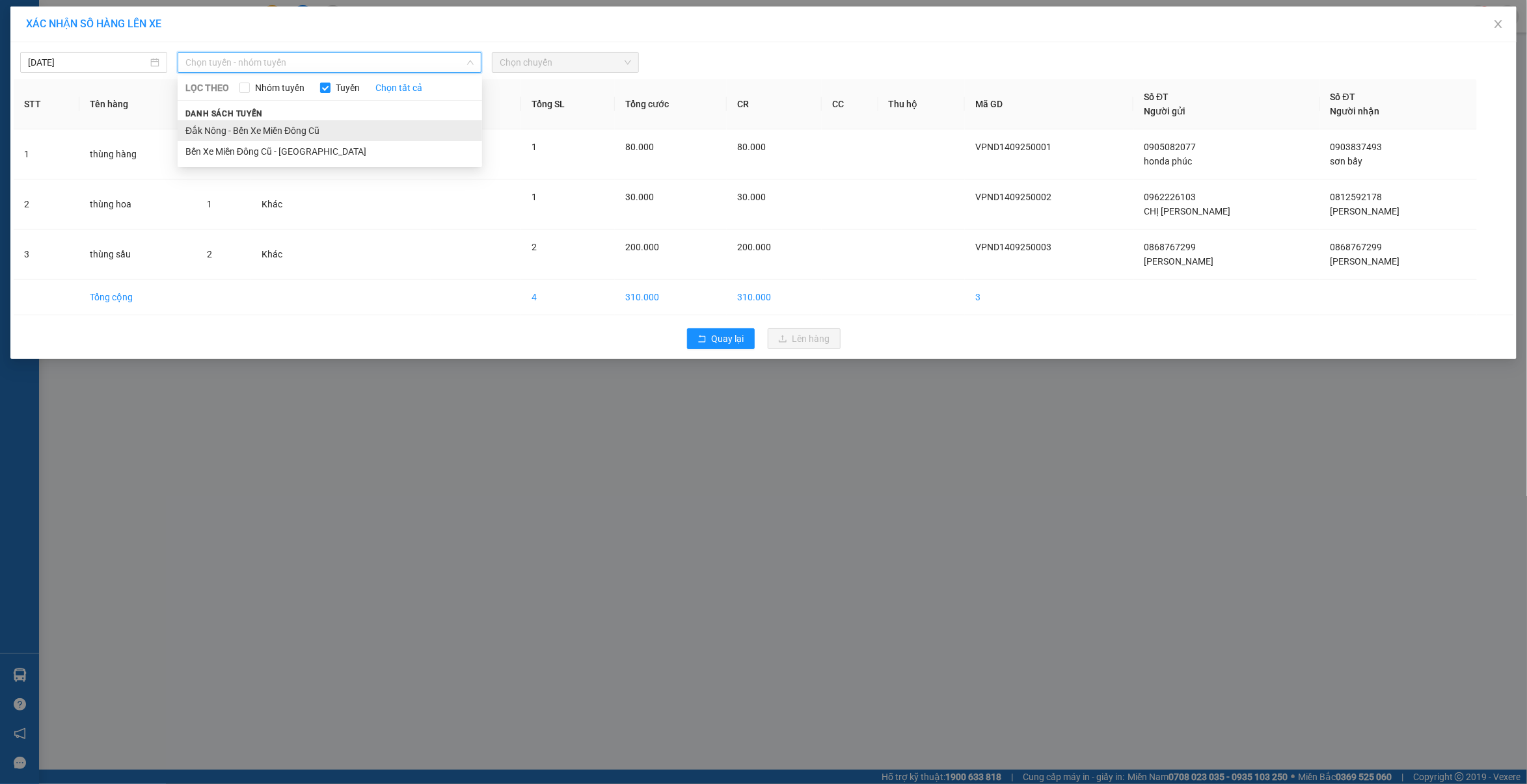
click at [222, 132] on li "Đắk Nông - Bến Xe Miền Đông Cũ" at bounding box center [330, 131] width 305 height 21
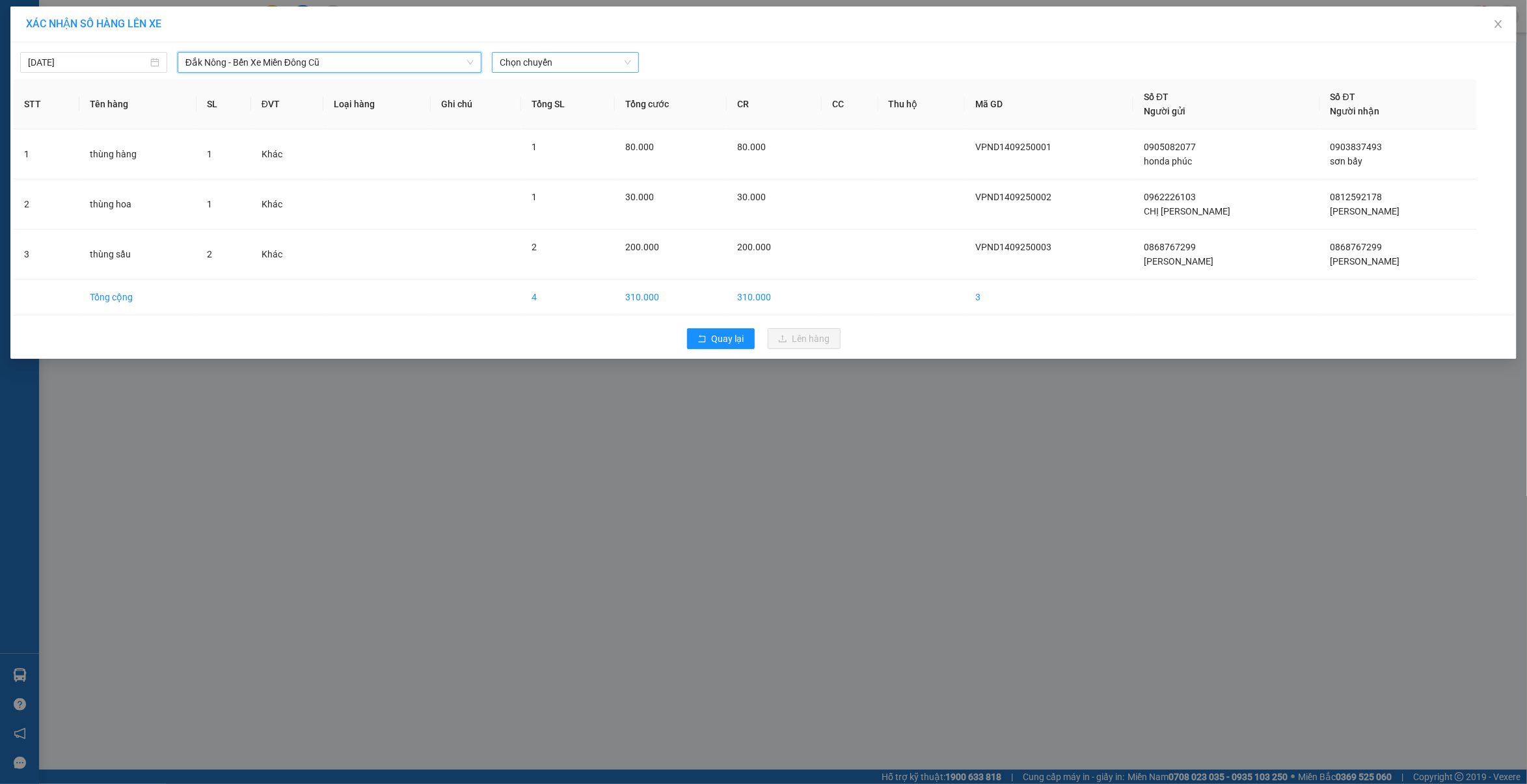
click at [608, 68] on span "Chọn chuyến" at bounding box center [565, 62] width 131 height 20
click at [550, 128] on div "21:30" at bounding box center [551, 130] width 102 height 14
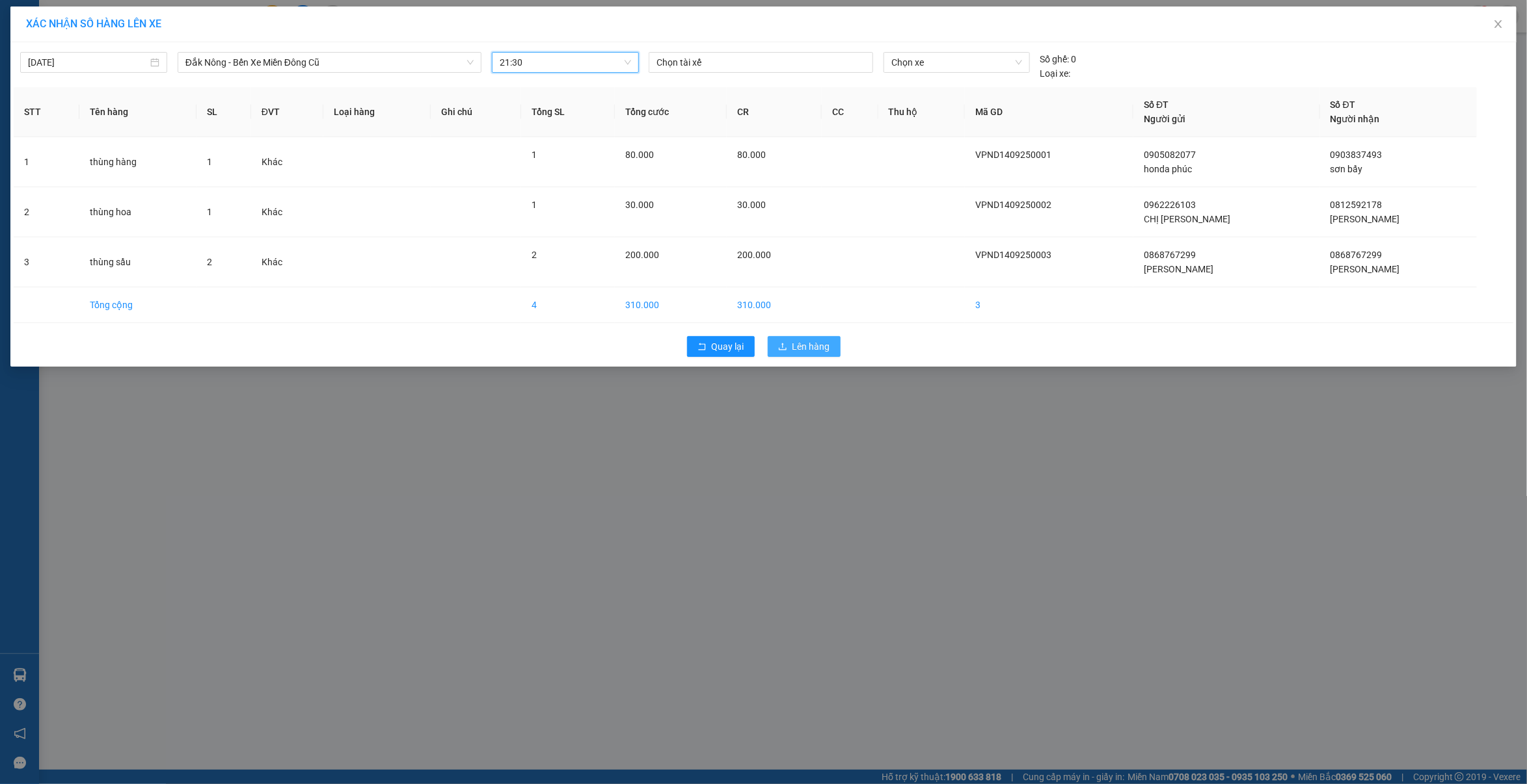
click at [810, 340] on span "Lên hàng" at bounding box center [812, 347] width 38 height 14
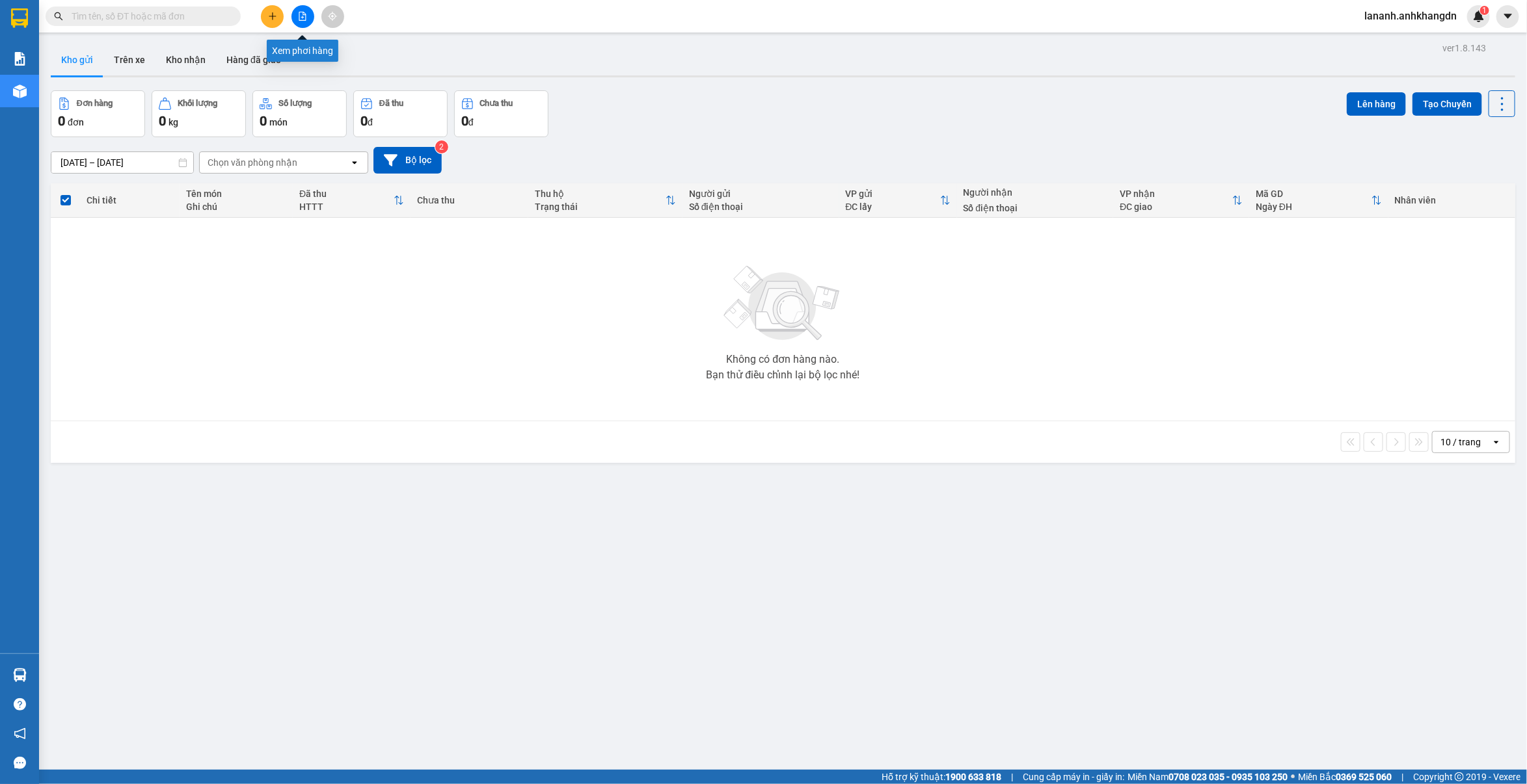
click at [308, 20] on button at bounding box center [303, 16] width 22 height 22
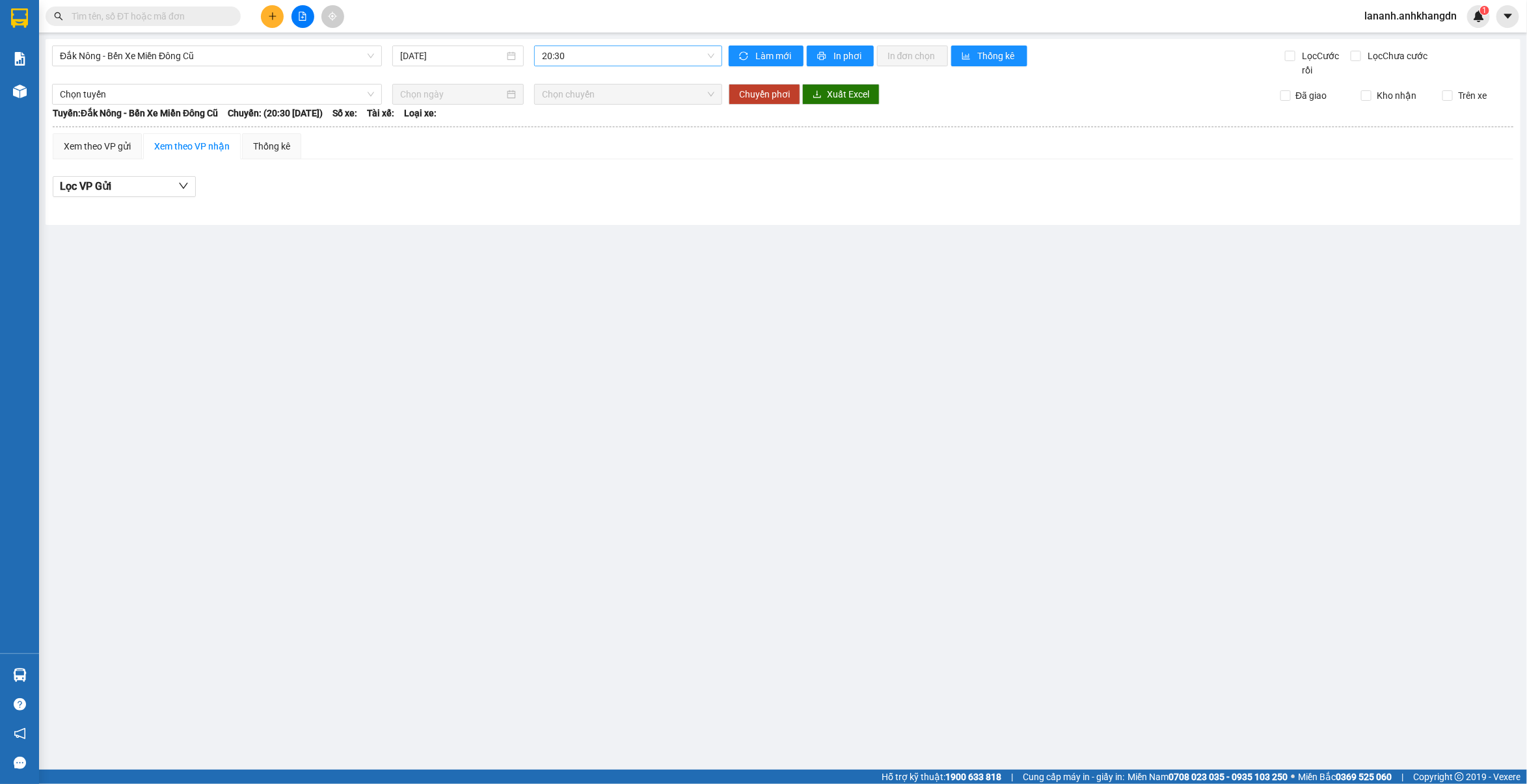
click at [600, 53] on span "20:30" at bounding box center [628, 56] width 173 height 20
click at [589, 117] on div "21:30" at bounding box center [593, 124] width 102 height 14
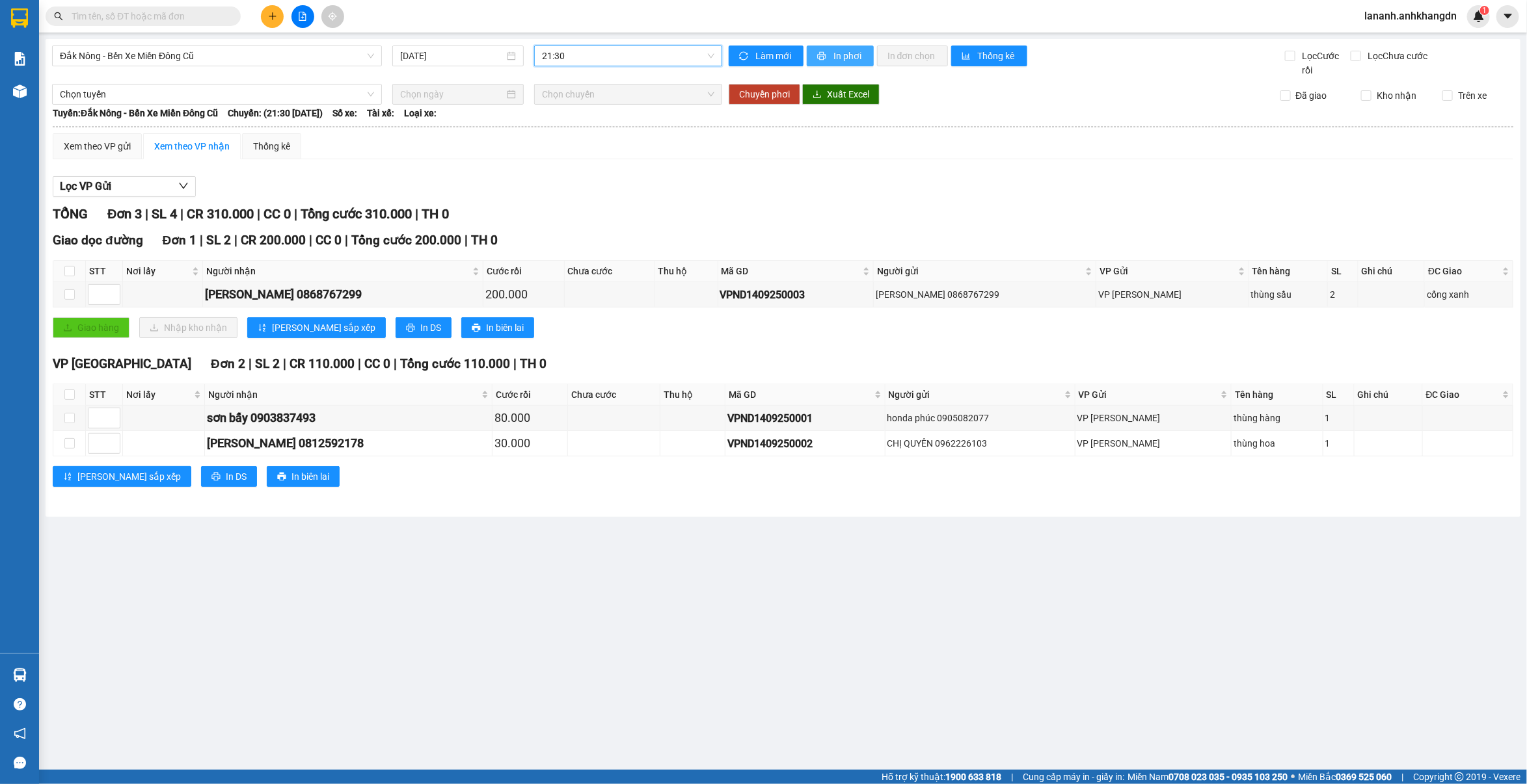
click at [845, 57] on span "In phơi" at bounding box center [848, 55] width 30 height 14
click at [953, 618] on main "Đắk Nông - Bến Xe Miền Đông Cũ [DATE] 21:30 Làm mới In phơi In đơn chọn Thống k…" at bounding box center [763, 385] width 1527 height 770
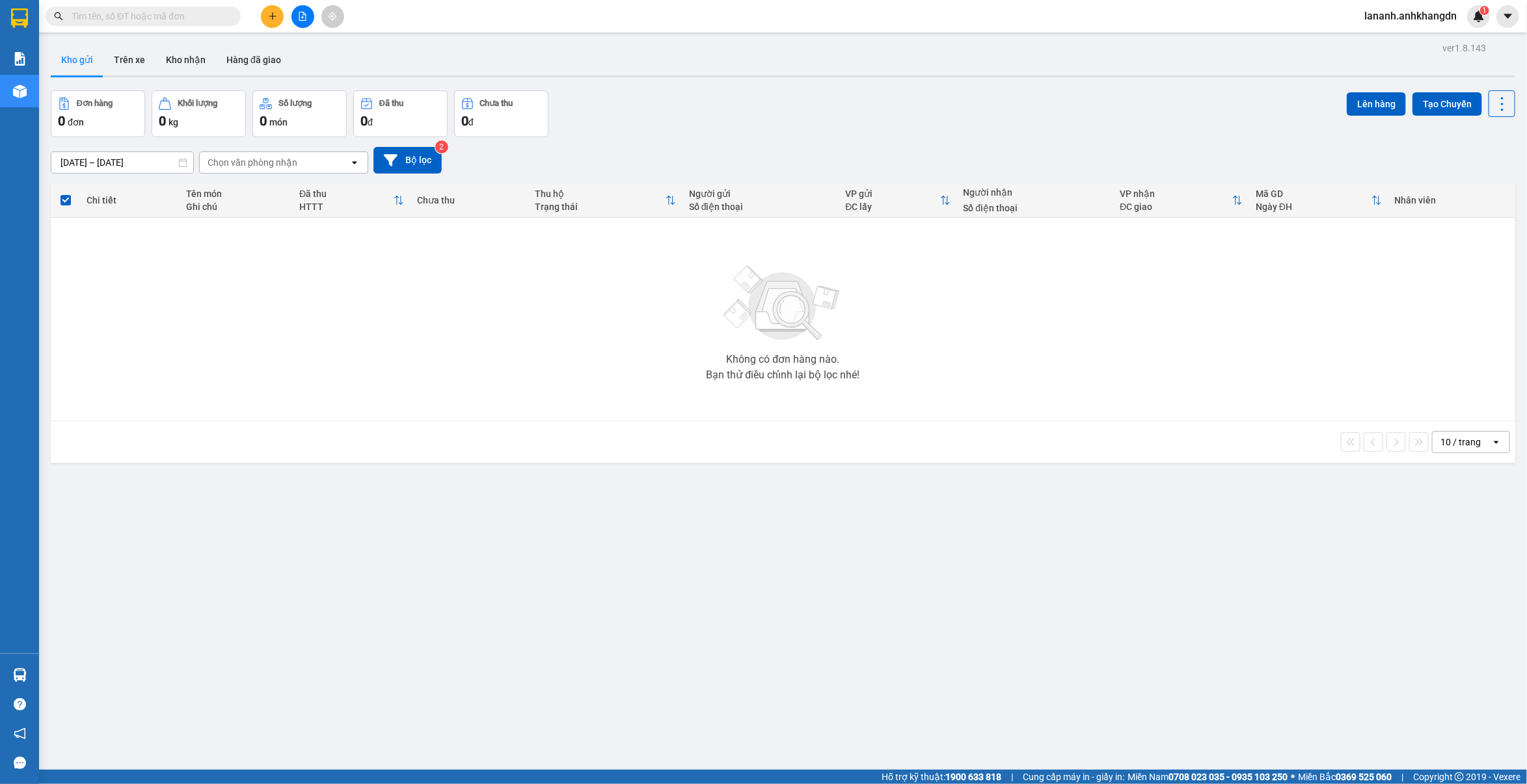
click at [269, 21] on button at bounding box center [272, 16] width 22 height 22
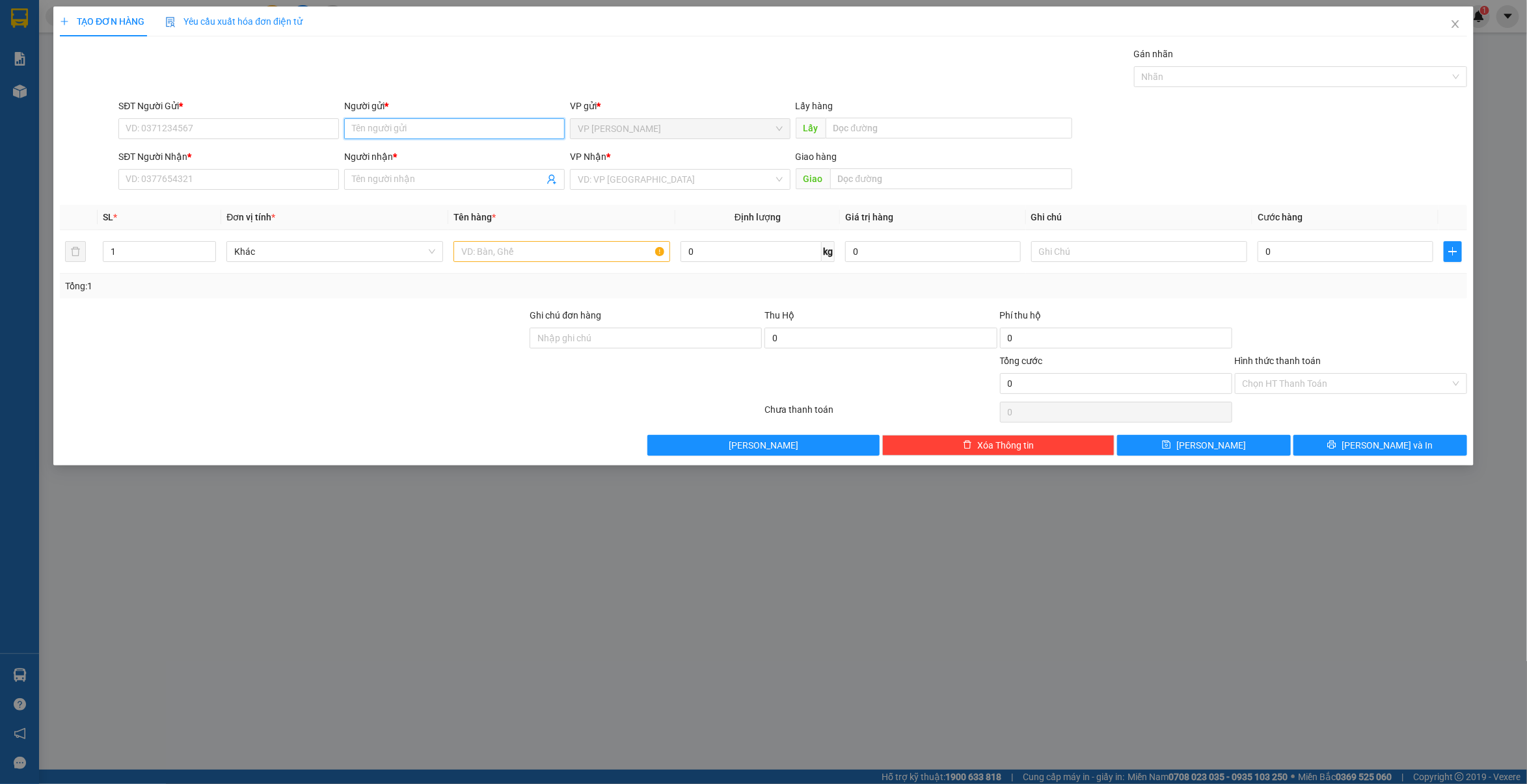
drag, startPoint x: 359, startPoint y: 125, endPoint x: 628, endPoint y: 152, distance: 270.4
click at [361, 124] on input "Người gửi *" at bounding box center [454, 129] width 220 height 21
type input "tài khôi"
click at [496, 157] on div "tài khôi - 0979080565" at bounding box center [454, 155] width 205 height 14
type input "0979080565"
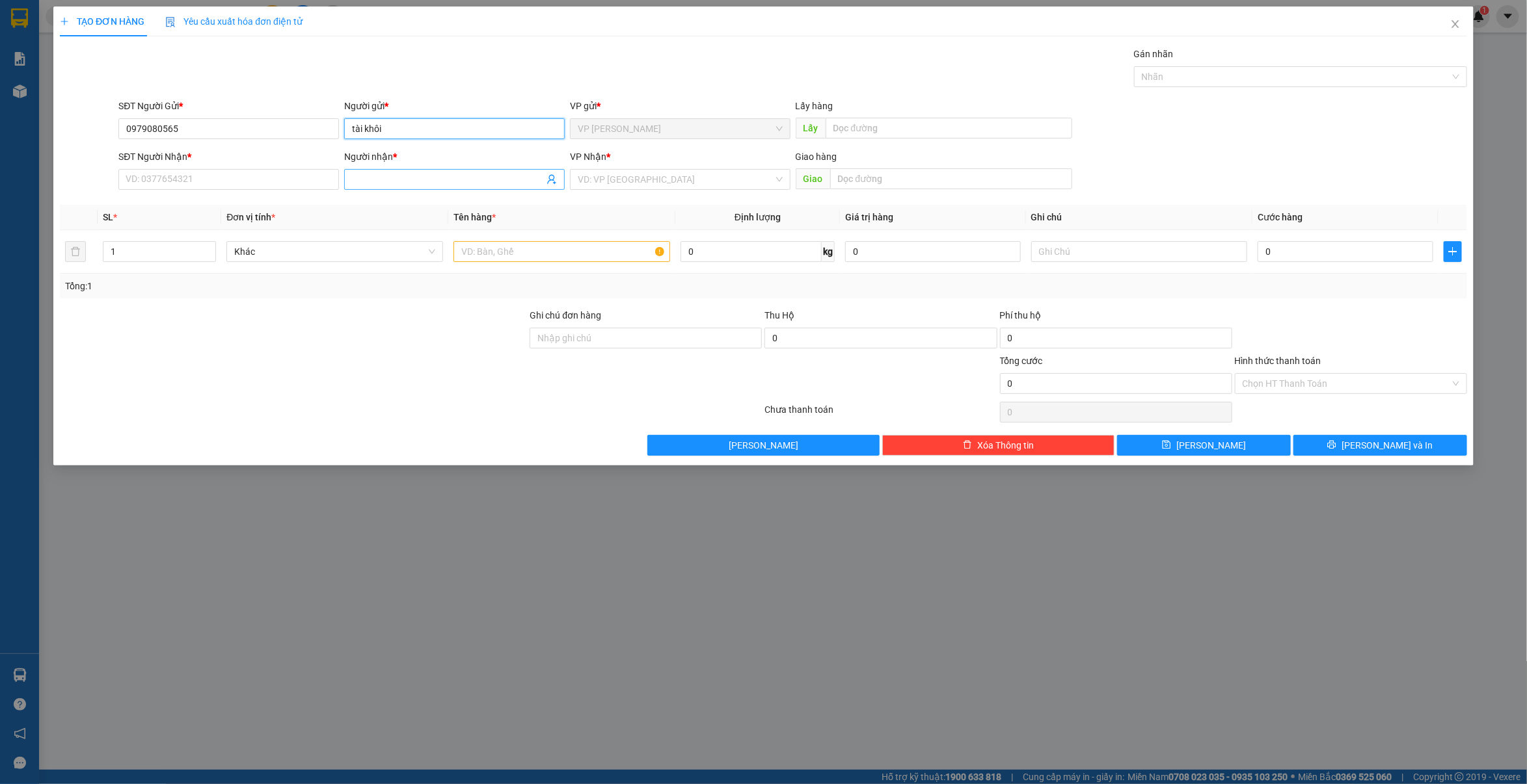
type input "tài khôi"
click at [470, 184] on input "Người nhận *" at bounding box center [447, 180] width 192 height 14
type input "tài khôi"
click at [498, 209] on div "tài khôi - 0979080565" at bounding box center [454, 206] width 205 height 14
type input "0979080565"
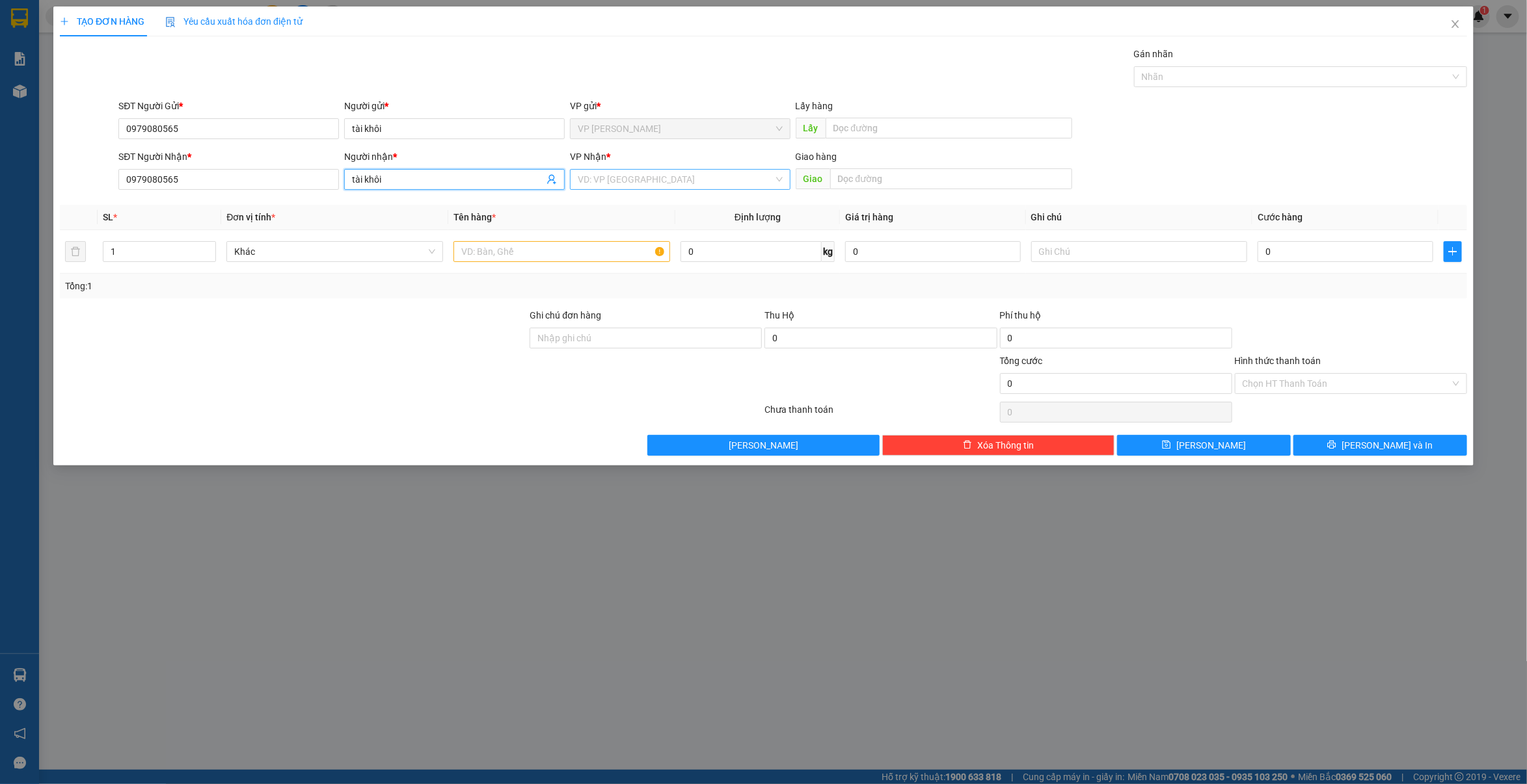
type input "tài khôi"
click at [654, 185] on input "search" at bounding box center [675, 180] width 196 height 20
click at [637, 194] on div "48887 48886 VP [GEOGRAPHIC_DATA] VP Nam Dong VP Cư Jút" at bounding box center [680, 227] width 220 height 67
click at [612, 203] on div "VP [GEOGRAPHIC_DATA]" at bounding box center [680, 206] width 205 height 14
click at [892, 128] on input "text" at bounding box center [948, 128] width 246 height 21
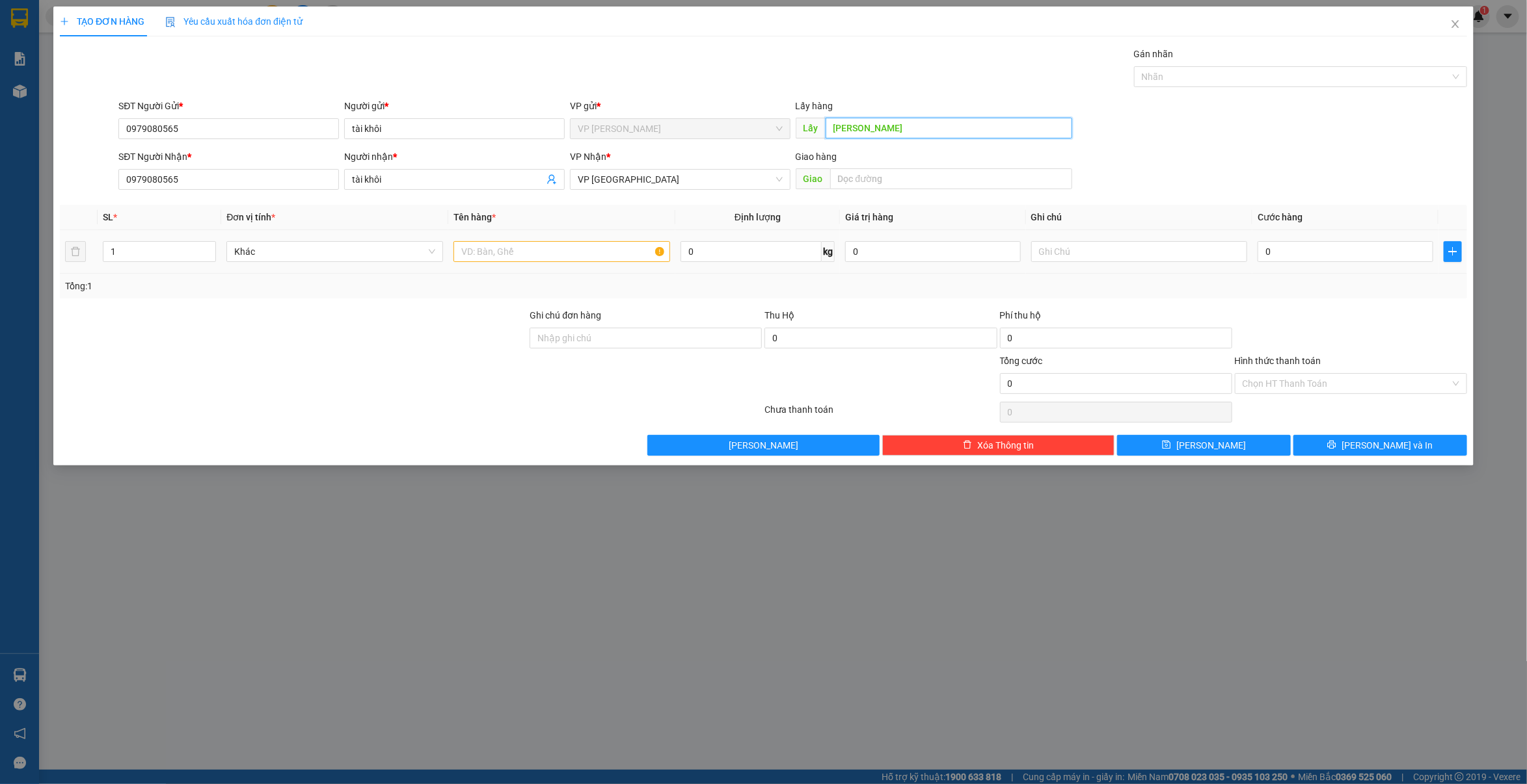
type input "[PERSON_NAME]"
drag, startPoint x: 509, startPoint y: 259, endPoint x: 518, endPoint y: 253, distance: 10.8
click at [516, 253] on input "text" at bounding box center [562, 252] width 217 height 21
type input "sọt c"
click at [1455, 21] on icon "close" at bounding box center [1455, 24] width 11 height 11
